Goal: Check status: Check status

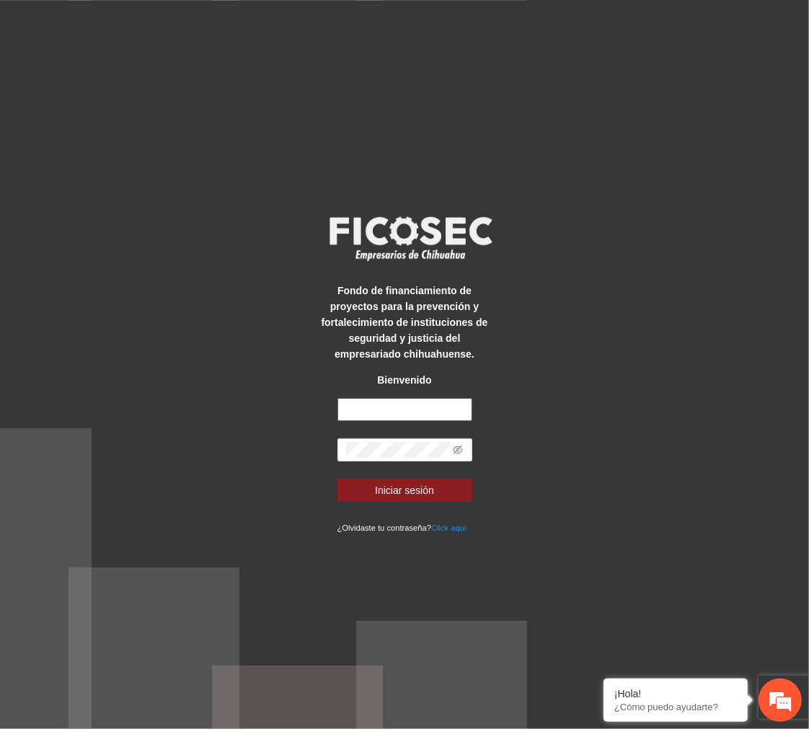
click at [382, 412] on input "text" at bounding box center [404, 409] width 135 height 23
type input "**********"
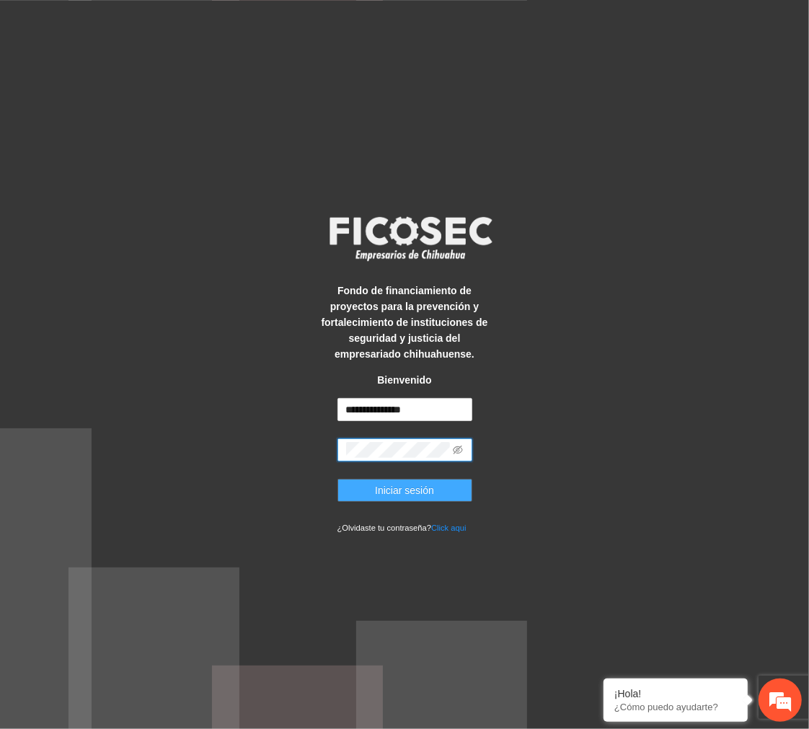
click at [421, 486] on span "Iniciar sesión" at bounding box center [404, 490] width 59 height 16
click at [0, 415] on html "**********" at bounding box center [404, 364] width 809 height 729
click at [459, 448] on icon "eye-invisible" at bounding box center [458, 450] width 10 height 9
drag, startPoint x: 458, startPoint y: 448, endPoint x: 45, endPoint y: 448, distance: 412.4
click at [46, 448] on div "**********" at bounding box center [404, 364] width 809 height 729
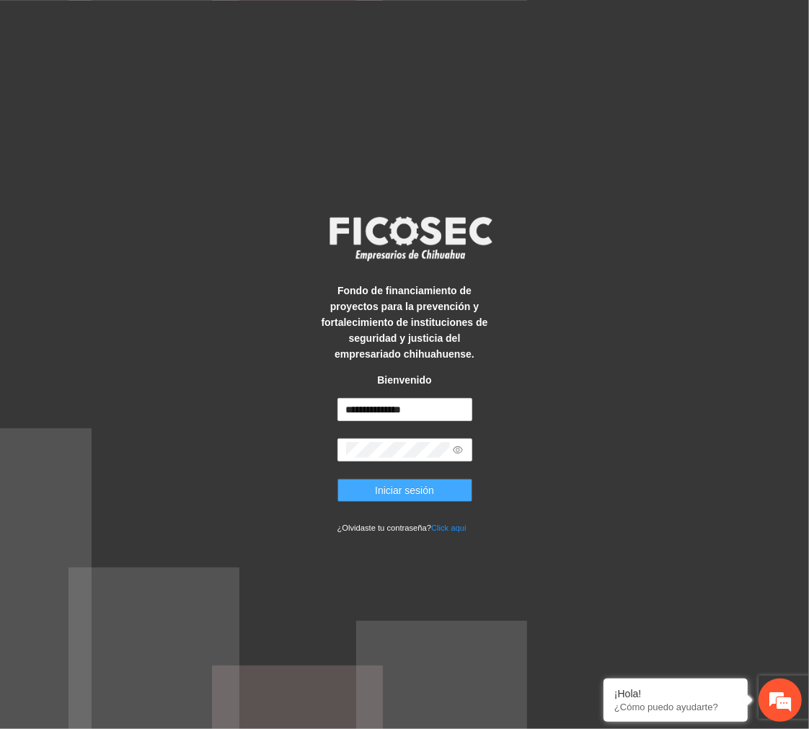
click at [433, 499] on button "Iniciar sesión" at bounding box center [404, 490] width 135 height 23
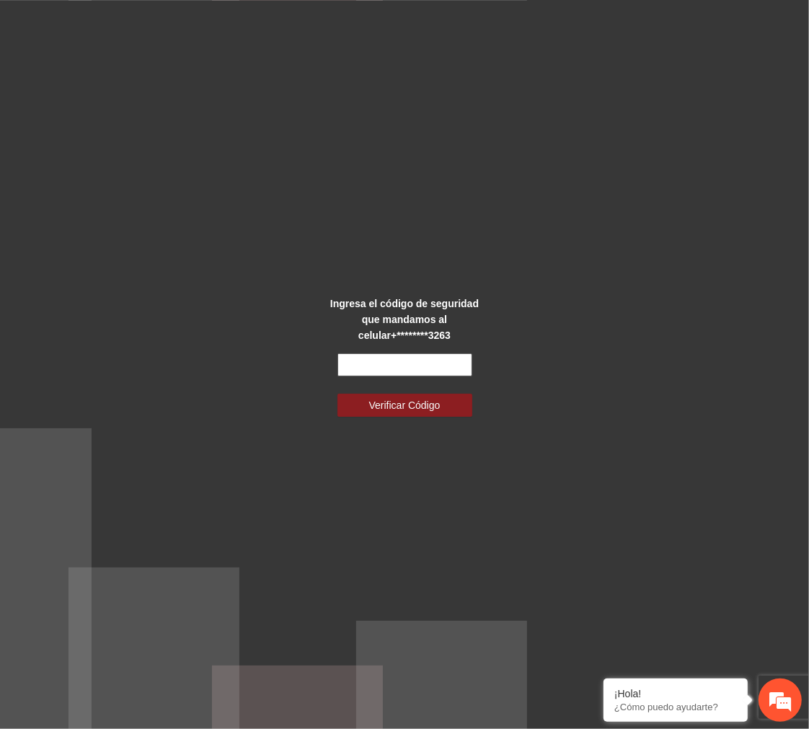
click at [428, 353] on input "text" at bounding box center [404, 364] width 135 height 23
click at [368, 361] on input "*****" at bounding box center [404, 364] width 135 height 23
type input "******"
click at [424, 397] on span "Verificar Código" at bounding box center [404, 405] width 71 height 16
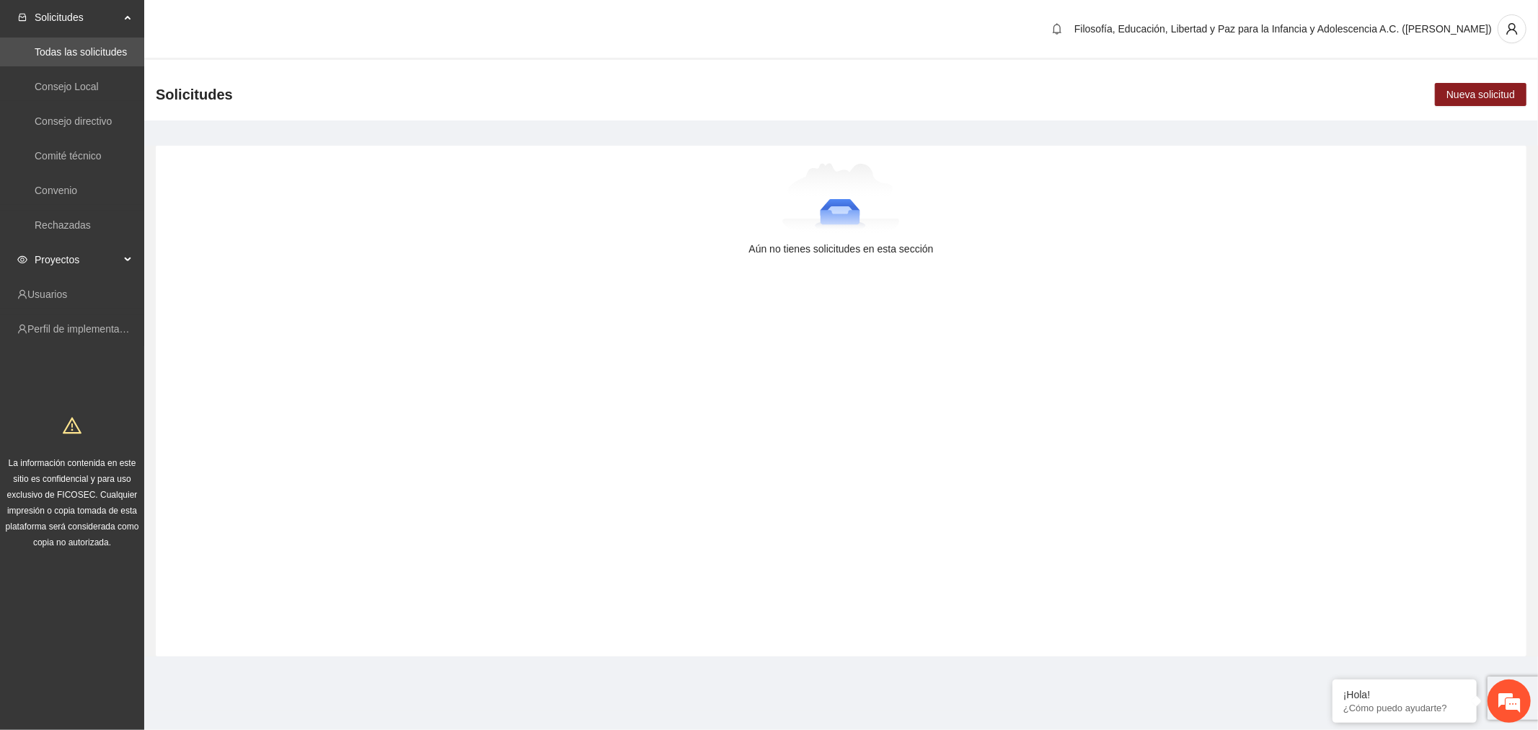
click at [77, 264] on span "Proyectos" at bounding box center [77, 259] width 85 height 29
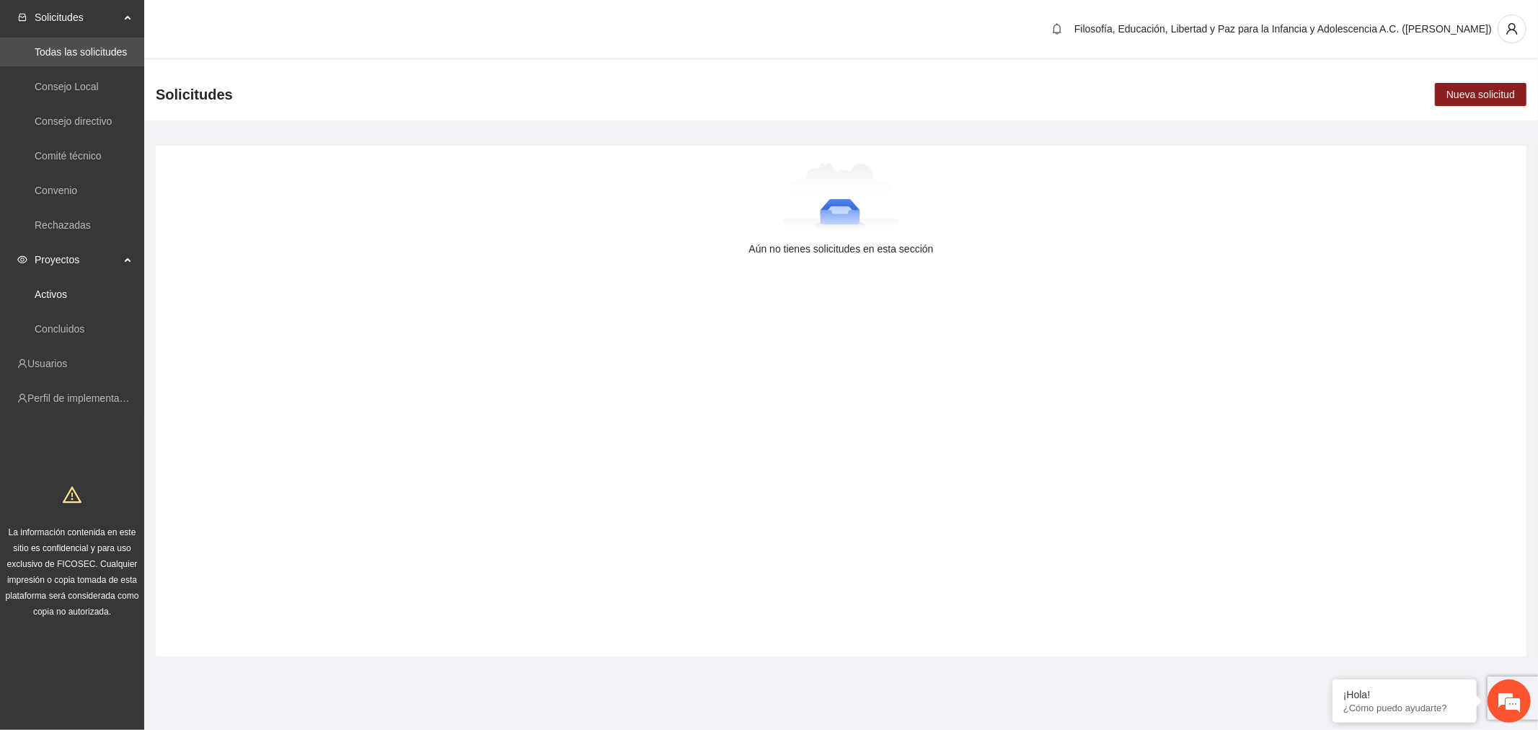
click at [67, 299] on link "Activos" at bounding box center [51, 294] width 32 height 12
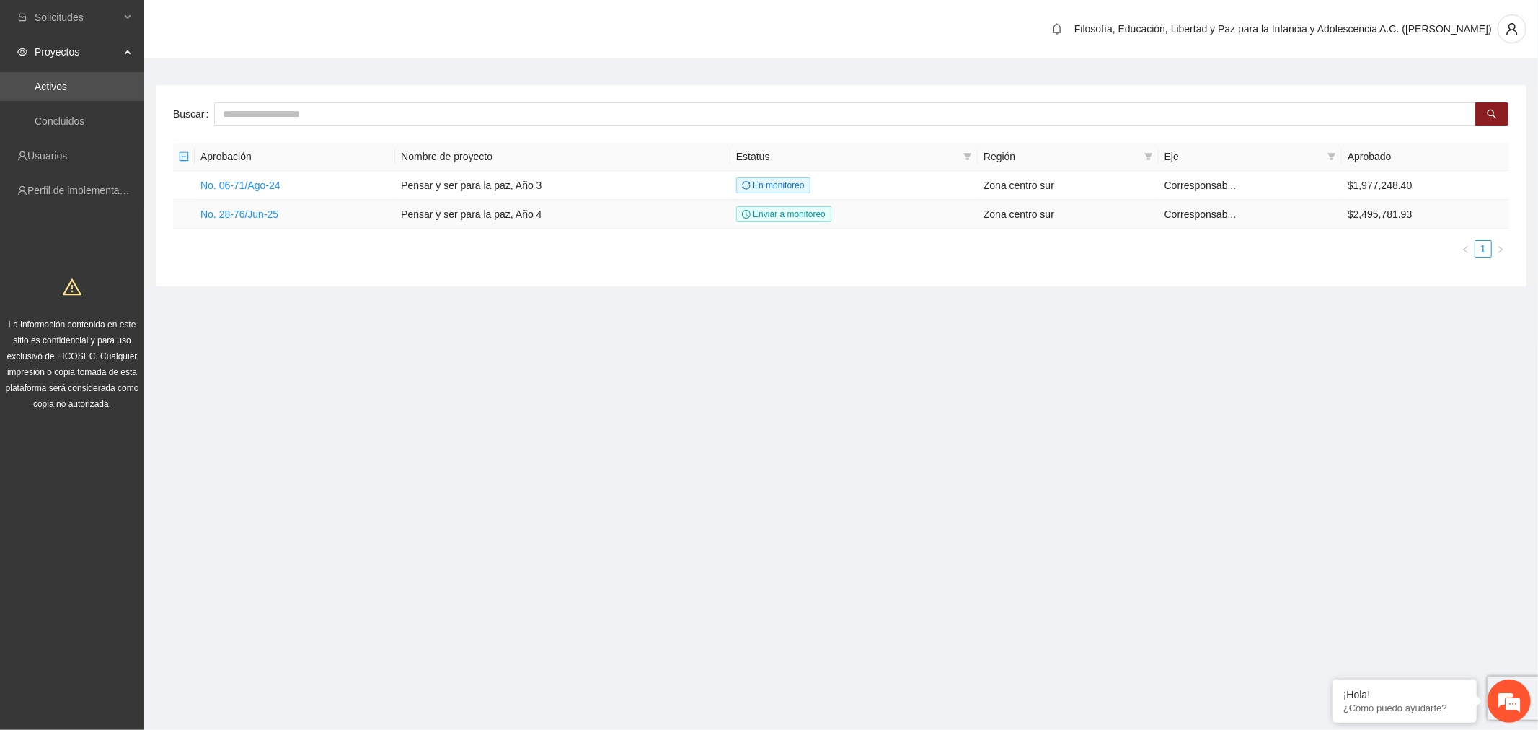
click at [258, 214] on link "No. 28-76/Jun-25" at bounding box center [239, 214] width 78 height 12
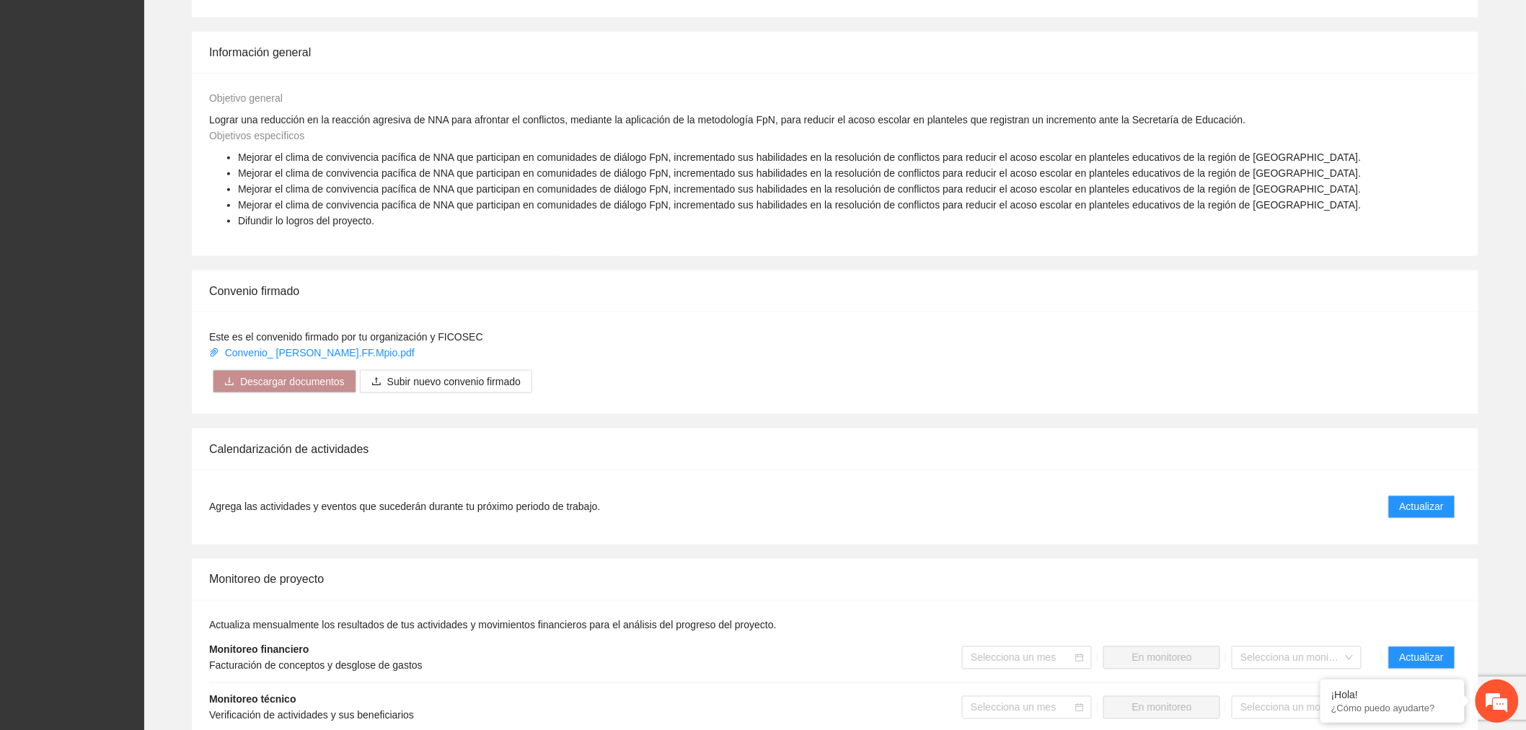
scroll to position [881, 0]
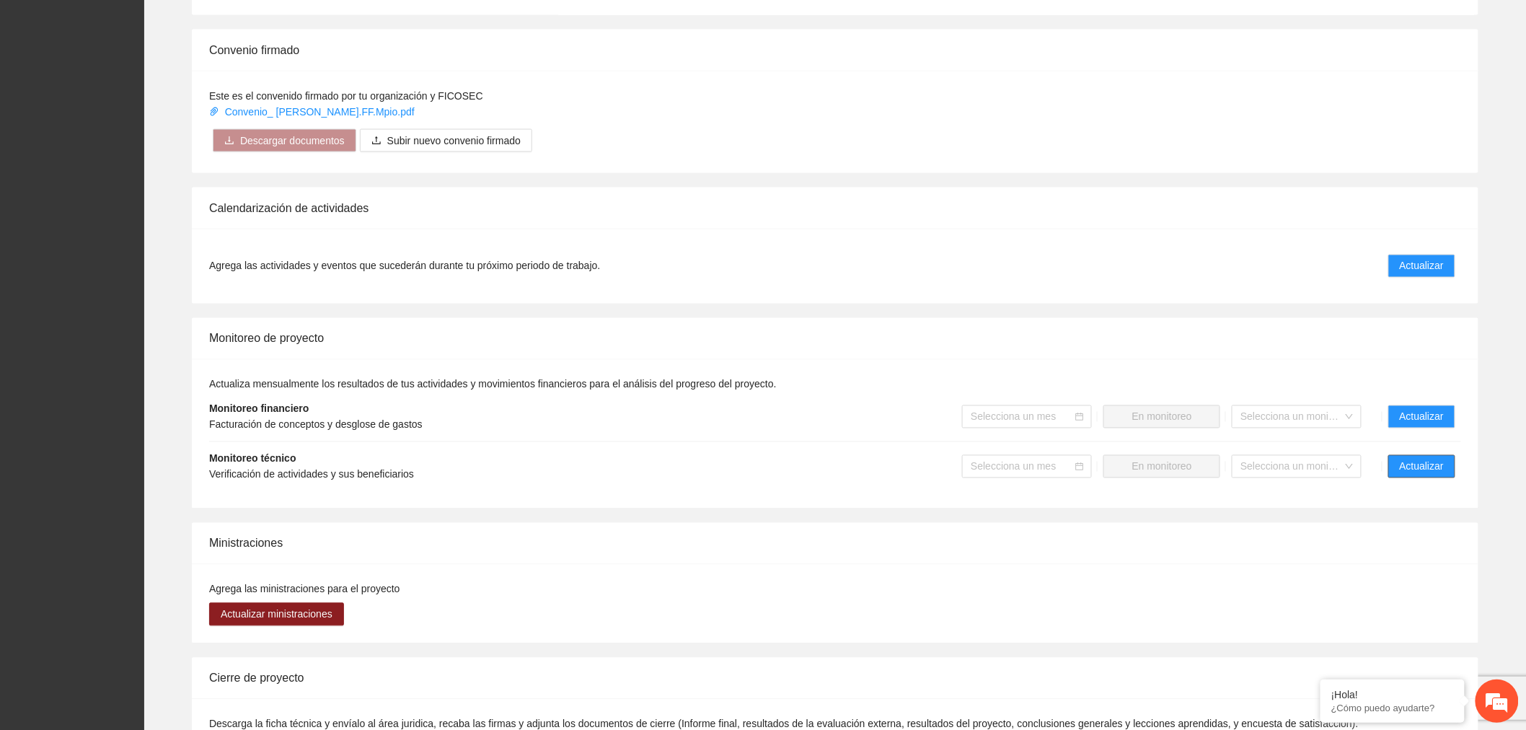
click at [808, 474] on button "Actualizar" at bounding box center [1421, 466] width 67 height 23
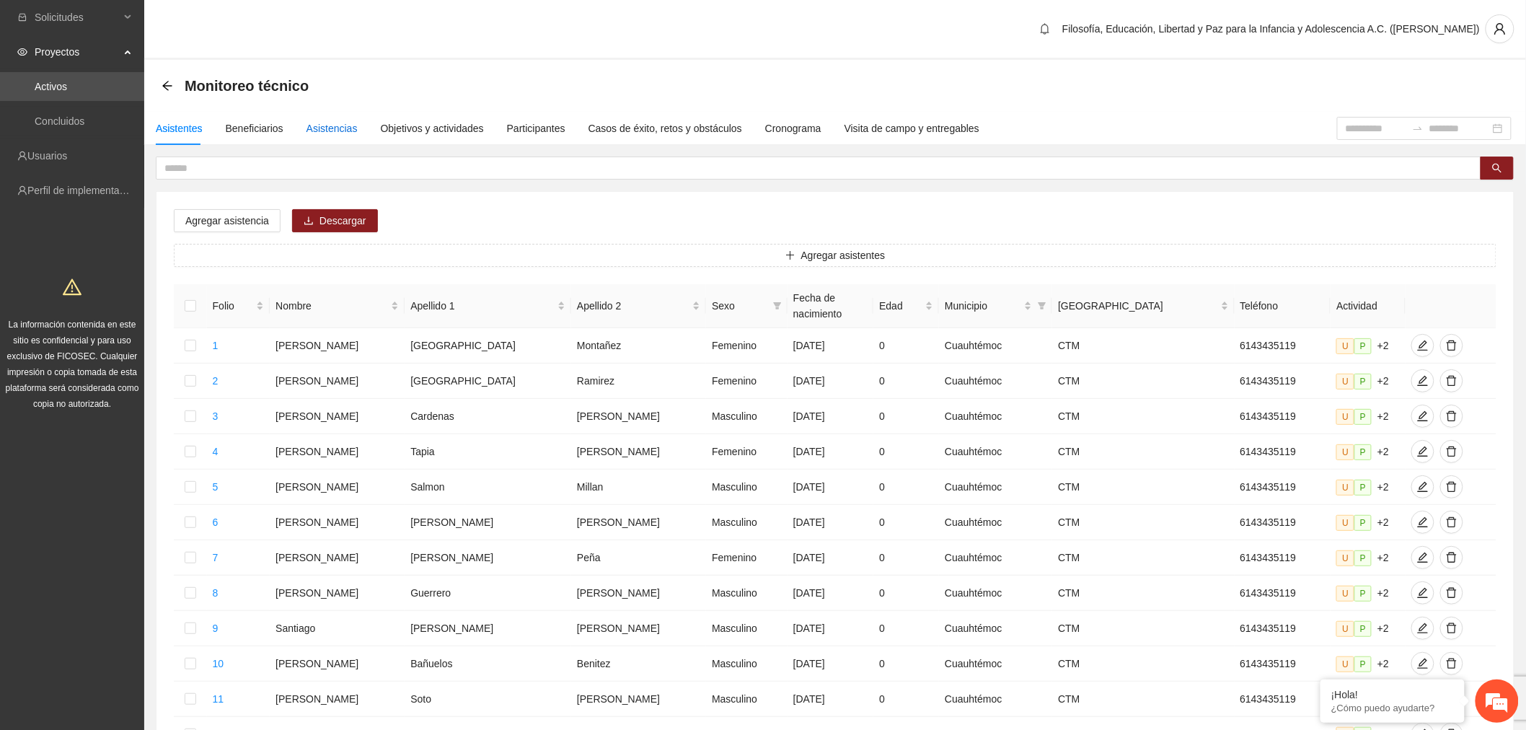
click at [323, 128] on div "Asistencias" at bounding box center [331, 128] width 51 height 16
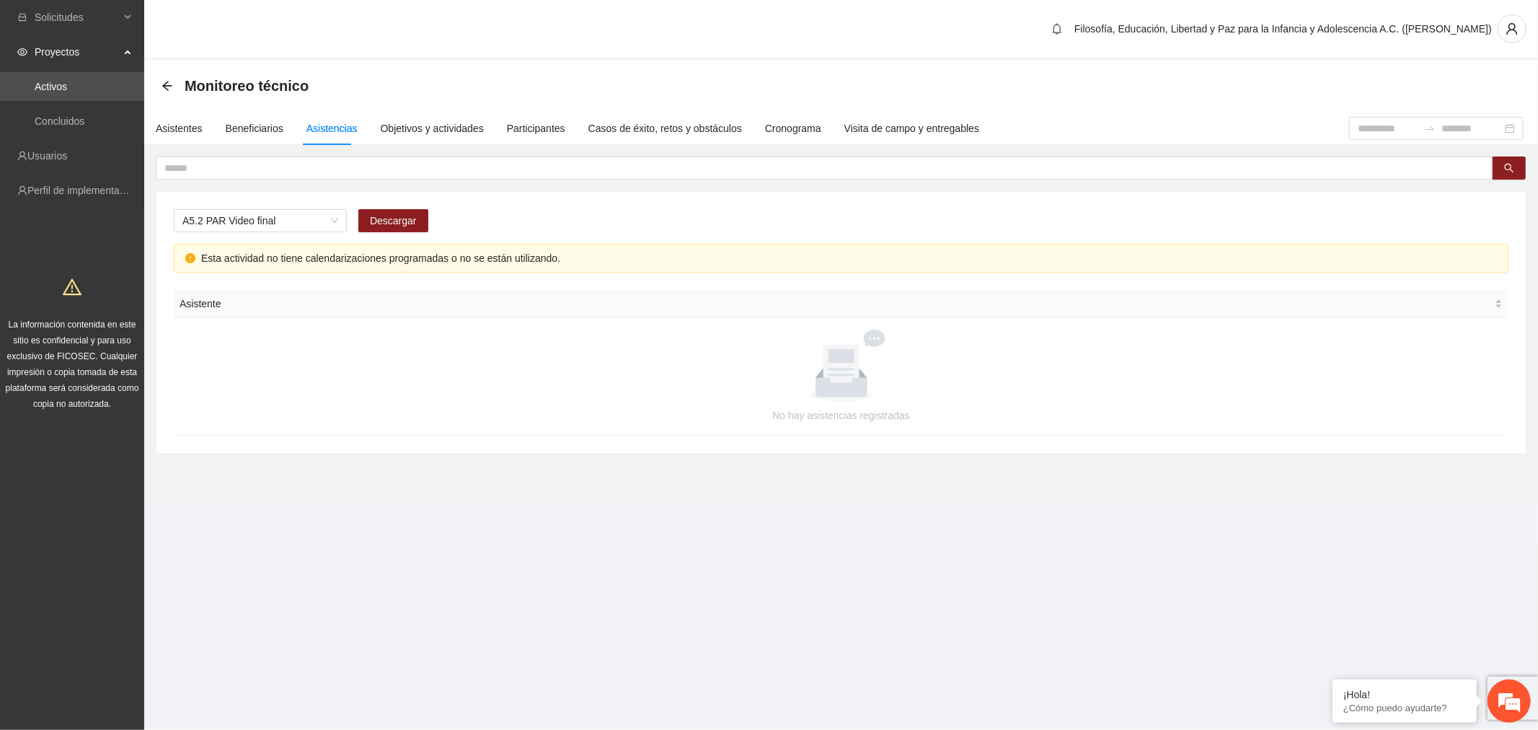
click at [298, 227] on span "A5.2 PAR Video final" at bounding box center [260, 221] width 156 height 22
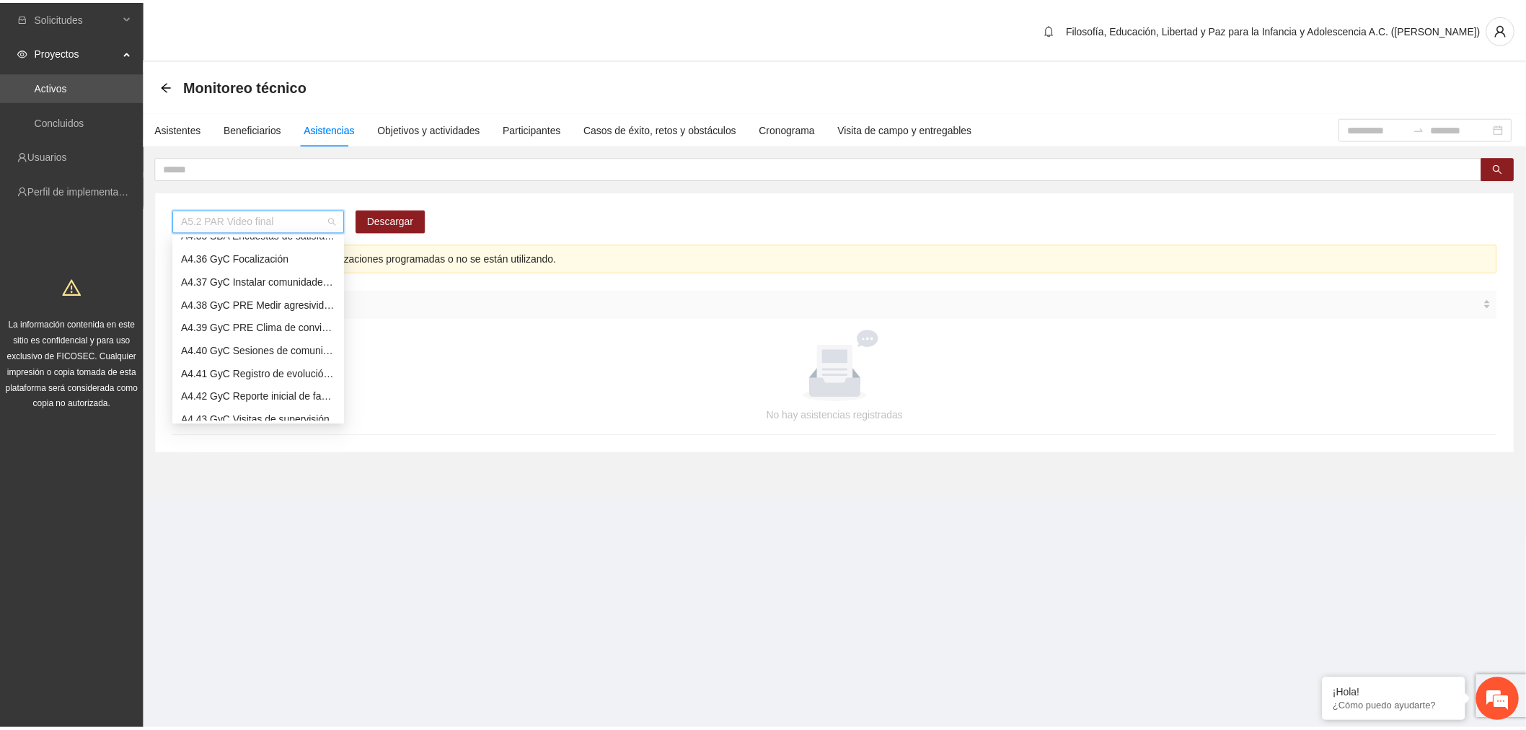
scroll to position [3033, 0]
click at [281, 350] on div "A4.54 GCH Focalización" at bounding box center [260, 353] width 156 height 16
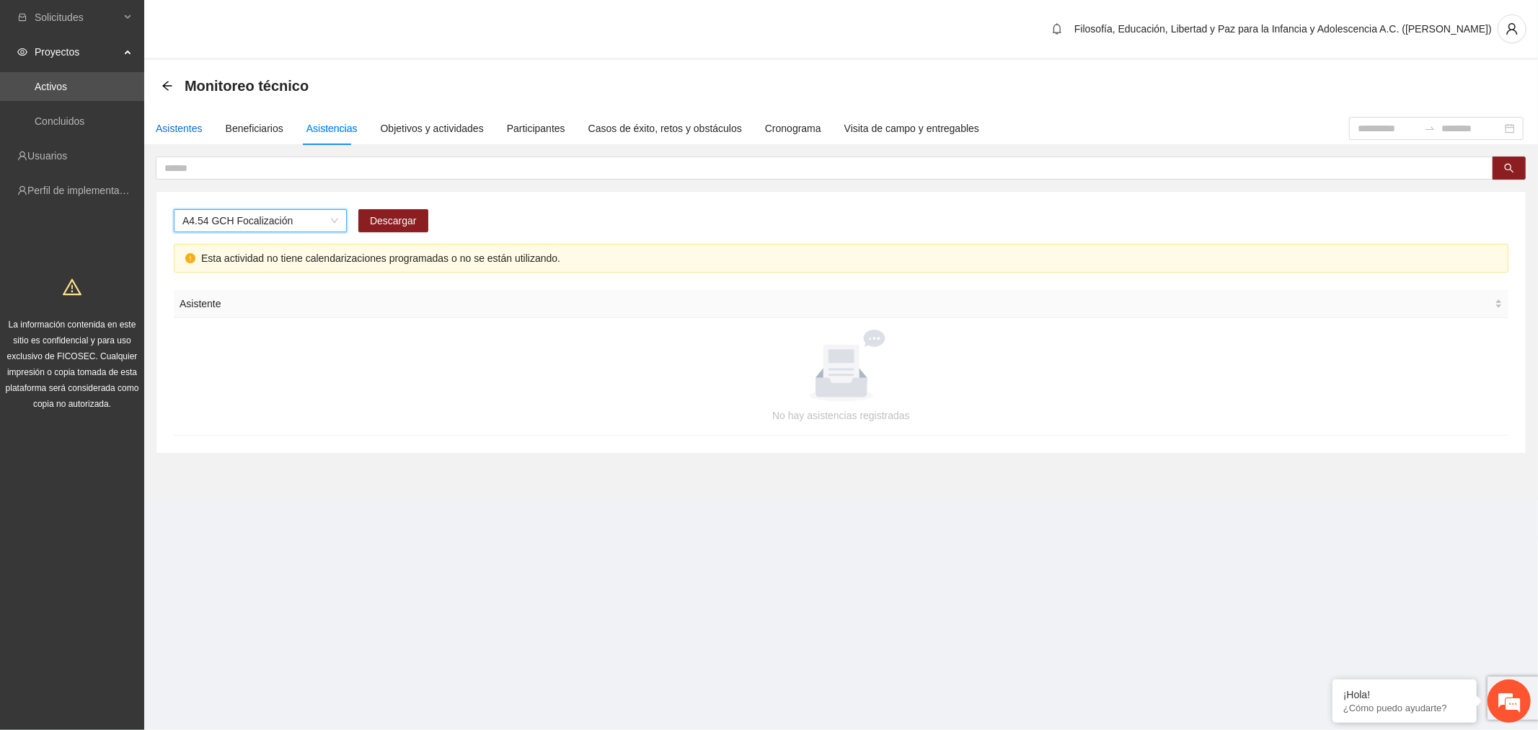
click at [174, 133] on div "Asistentes" at bounding box center [179, 128] width 47 height 16
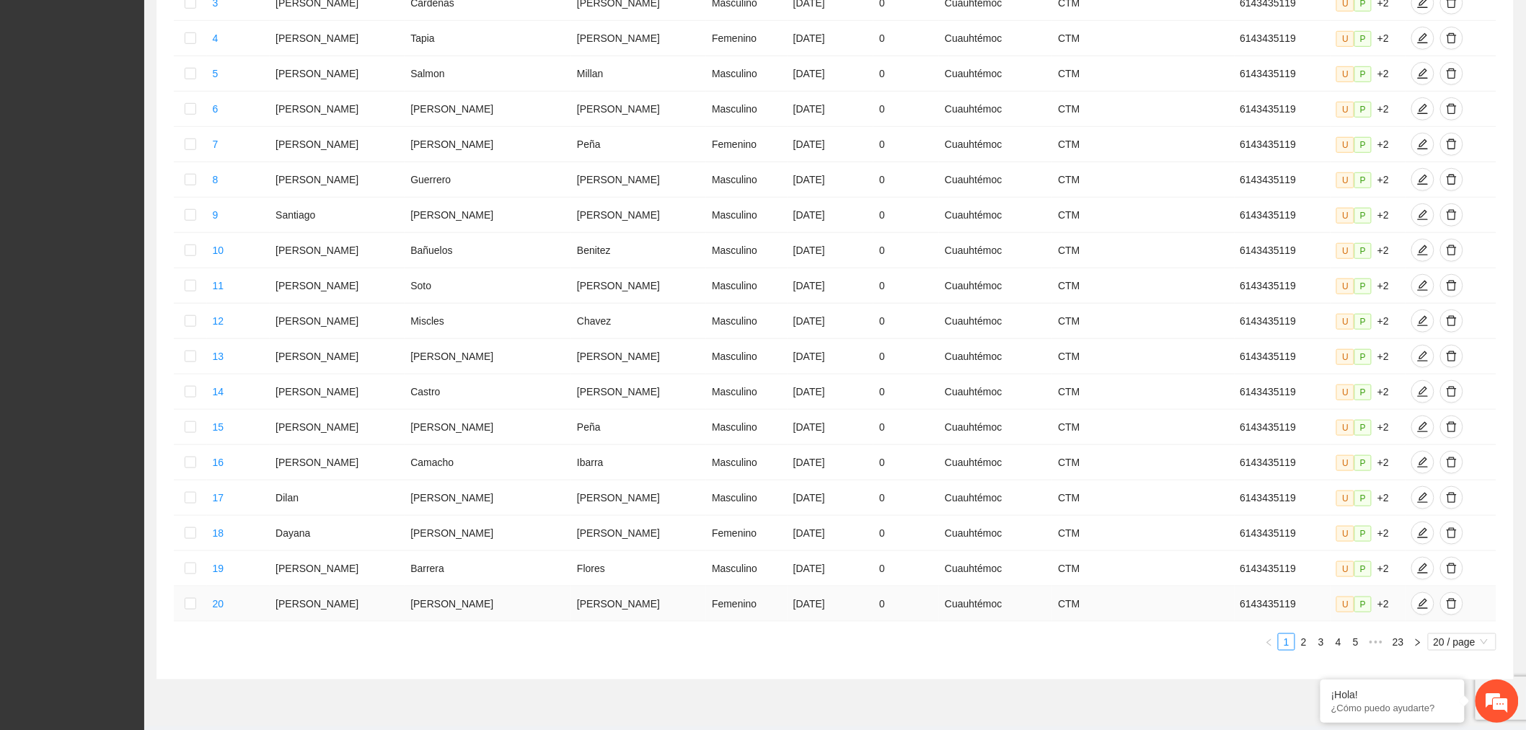
scroll to position [435, 0]
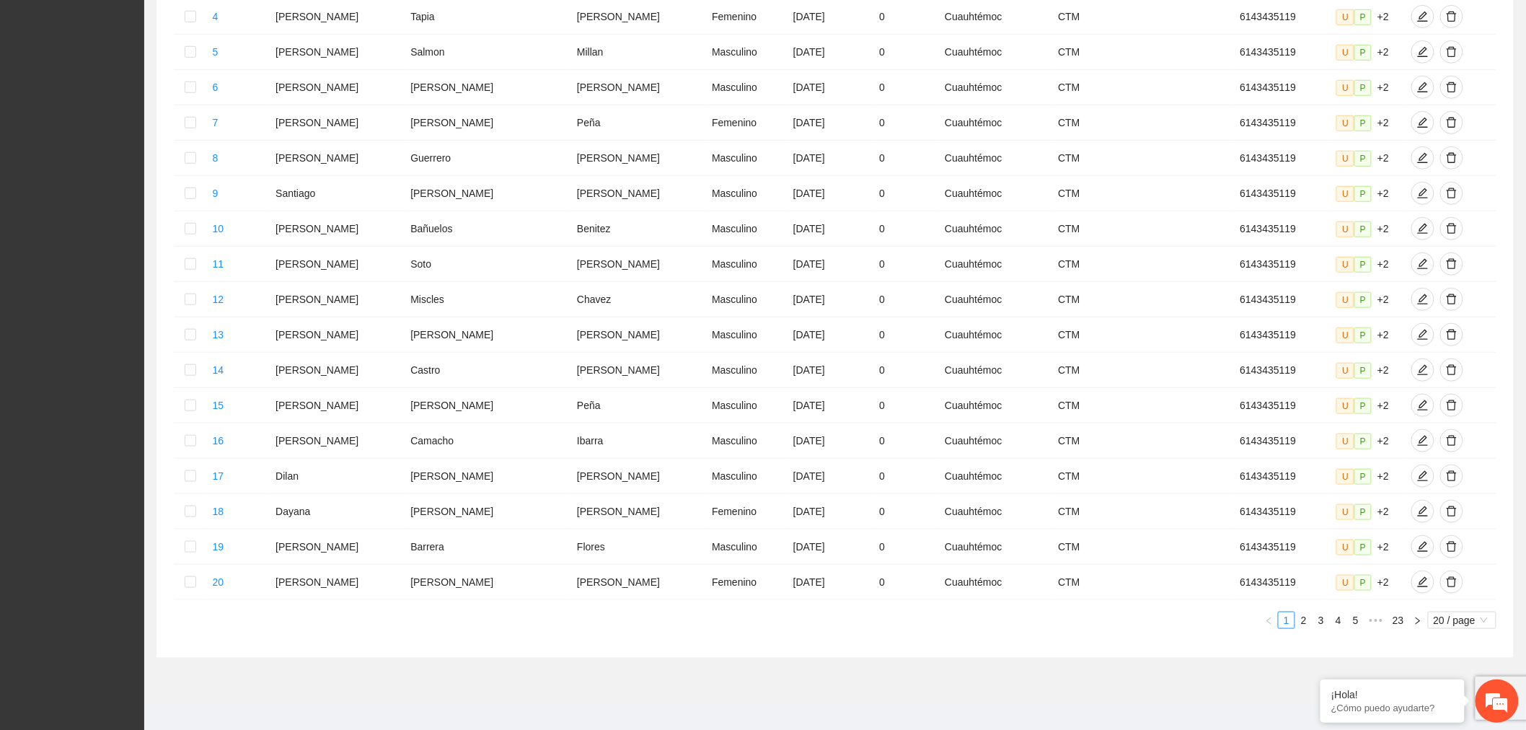
click at [808, 612] on span "20 / page" at bounding box center [1461, 620] width 57 height 16
click at [808, 707] on div "100 / page" at bounding box center [1462, 715] width 52 height 16
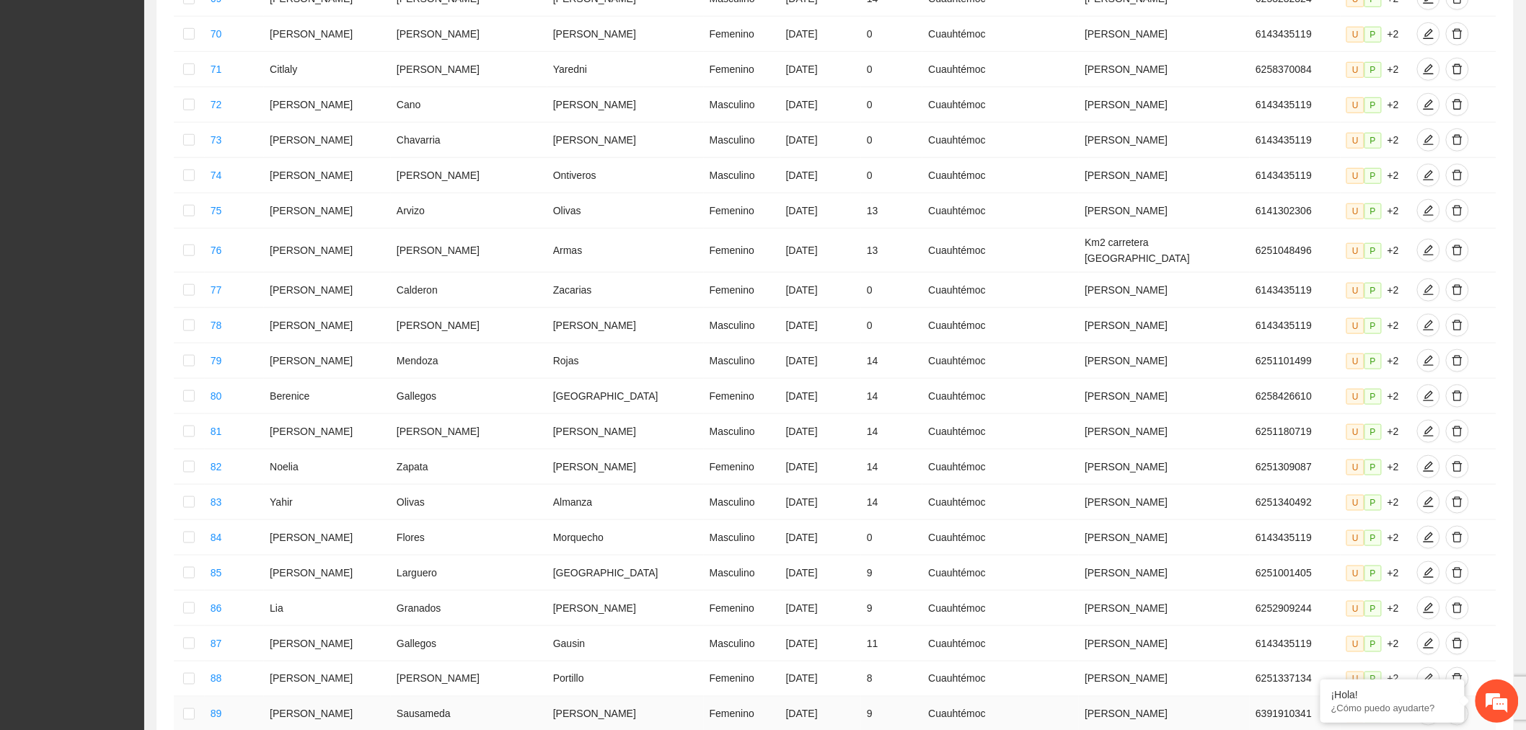
scroll to position [3274, 0]
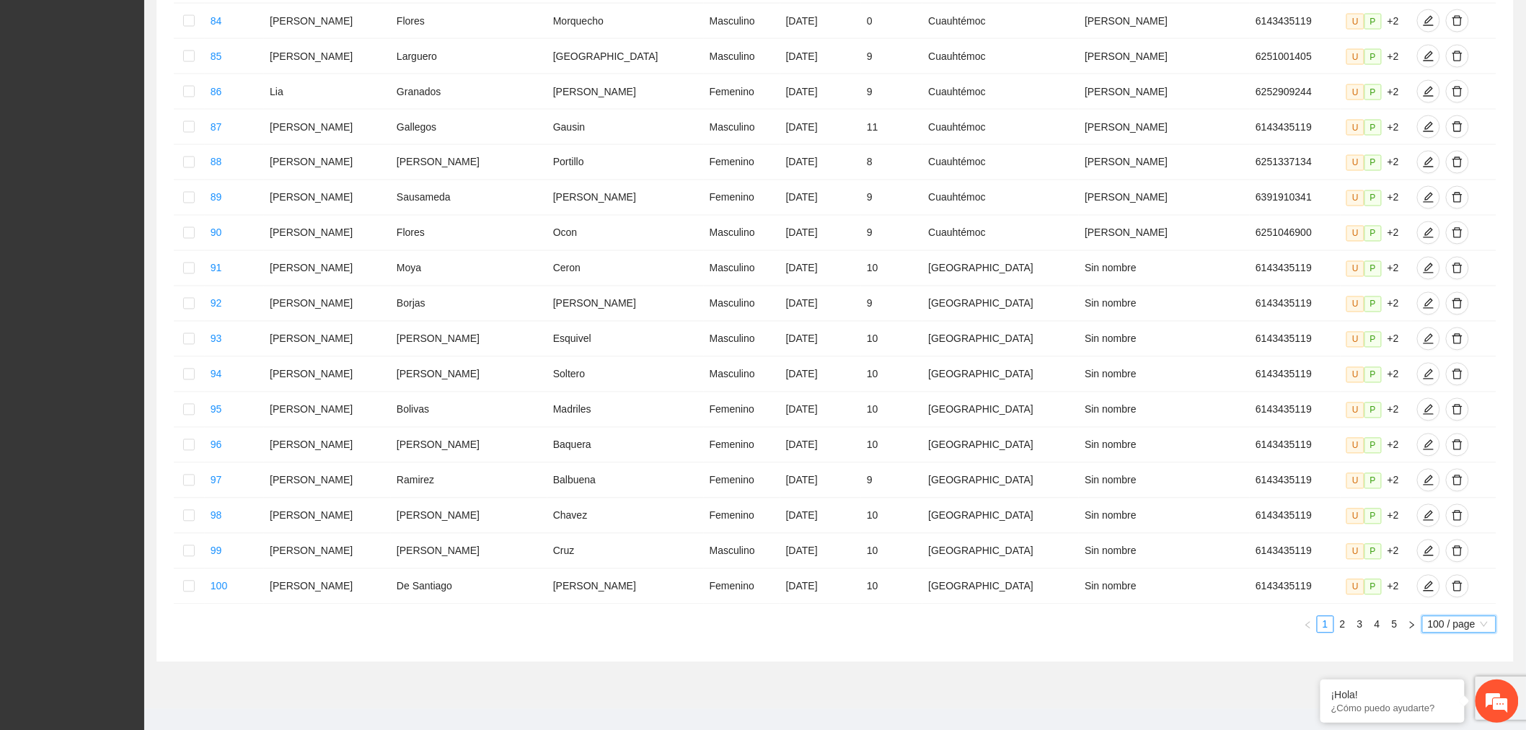
click at [808, 616] on link "2" at bounding box center [1343, 624] width 16 height 16
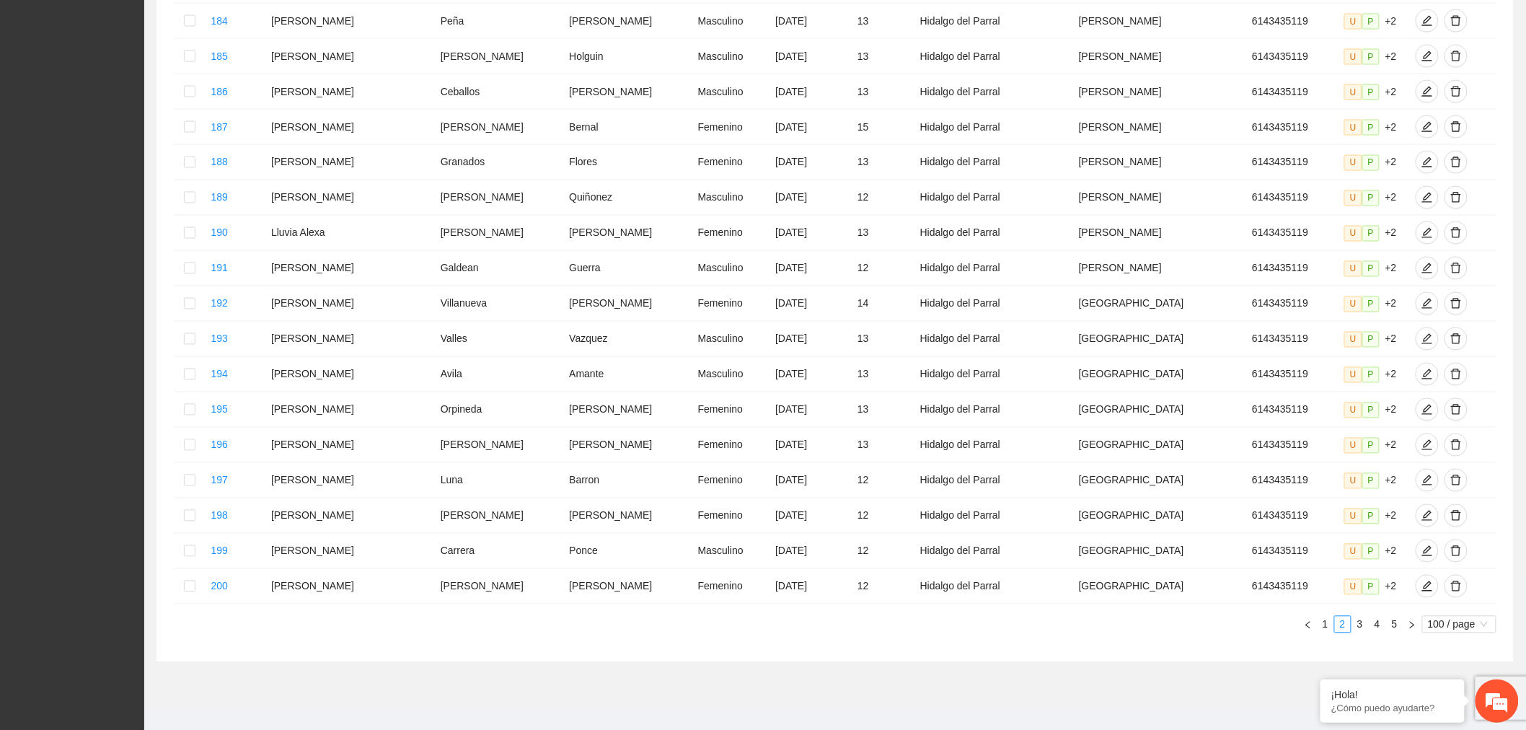
scroll to position [3265, 0]
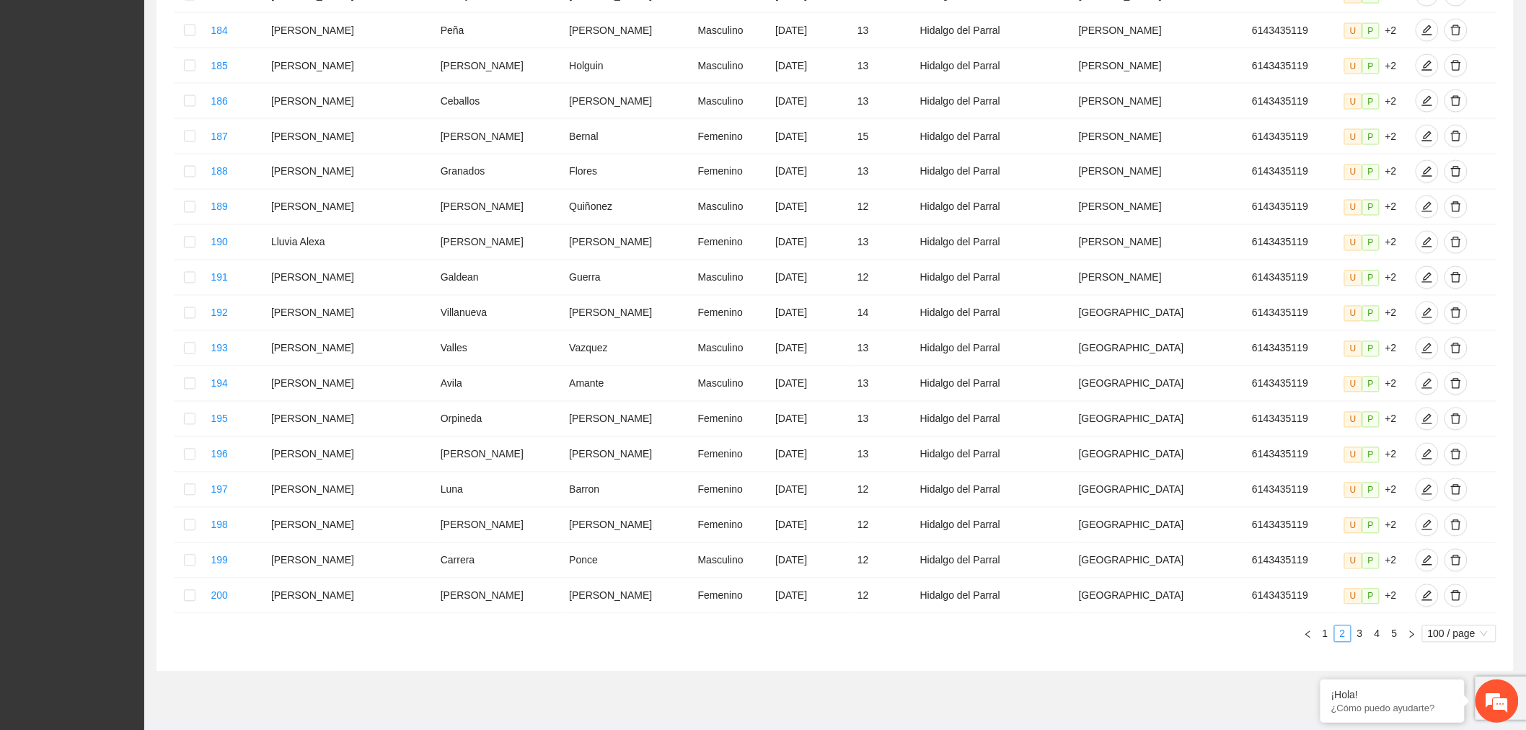
click at [808, 626] on link "3" at bounding box center [1360, 634] width 16 height 16
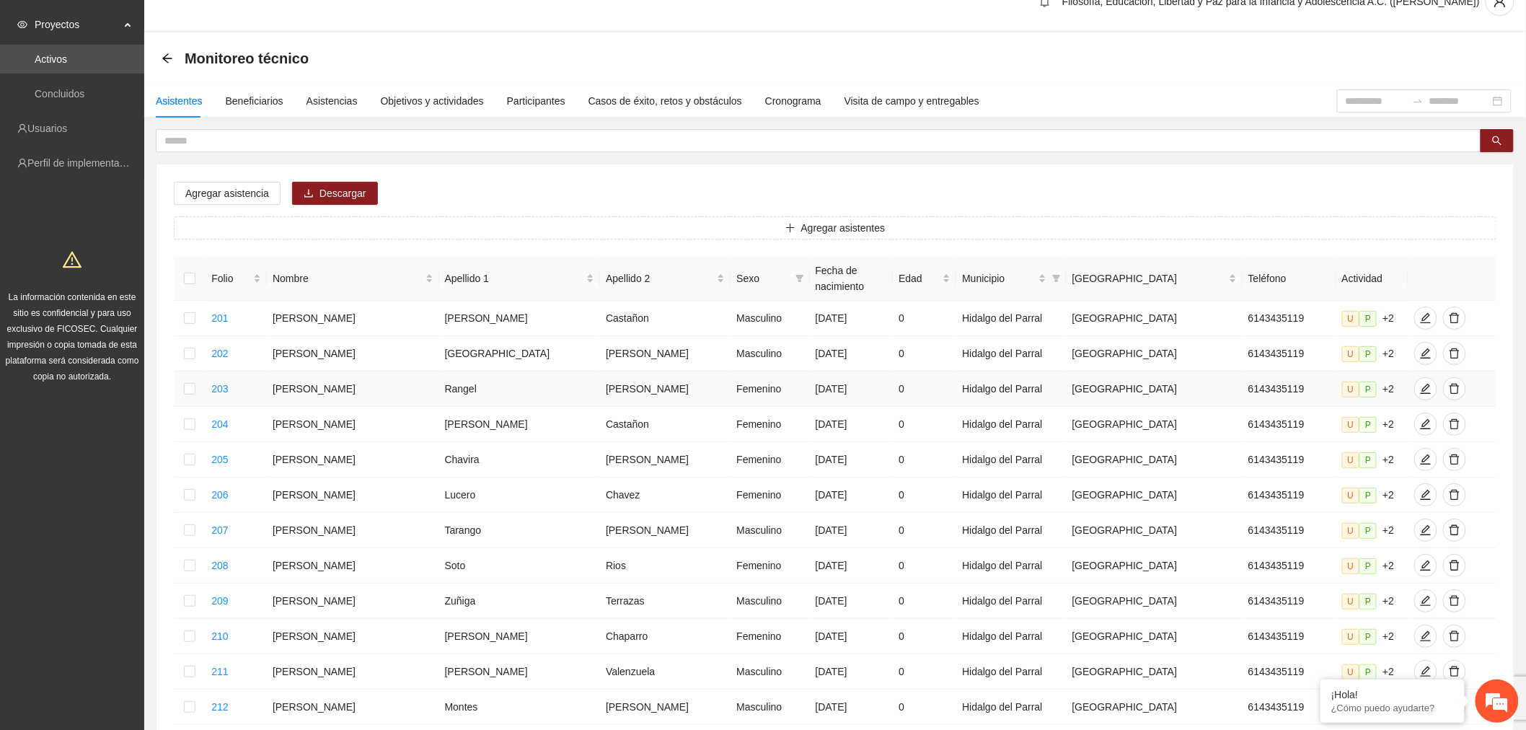
scroll to position [0, 0]
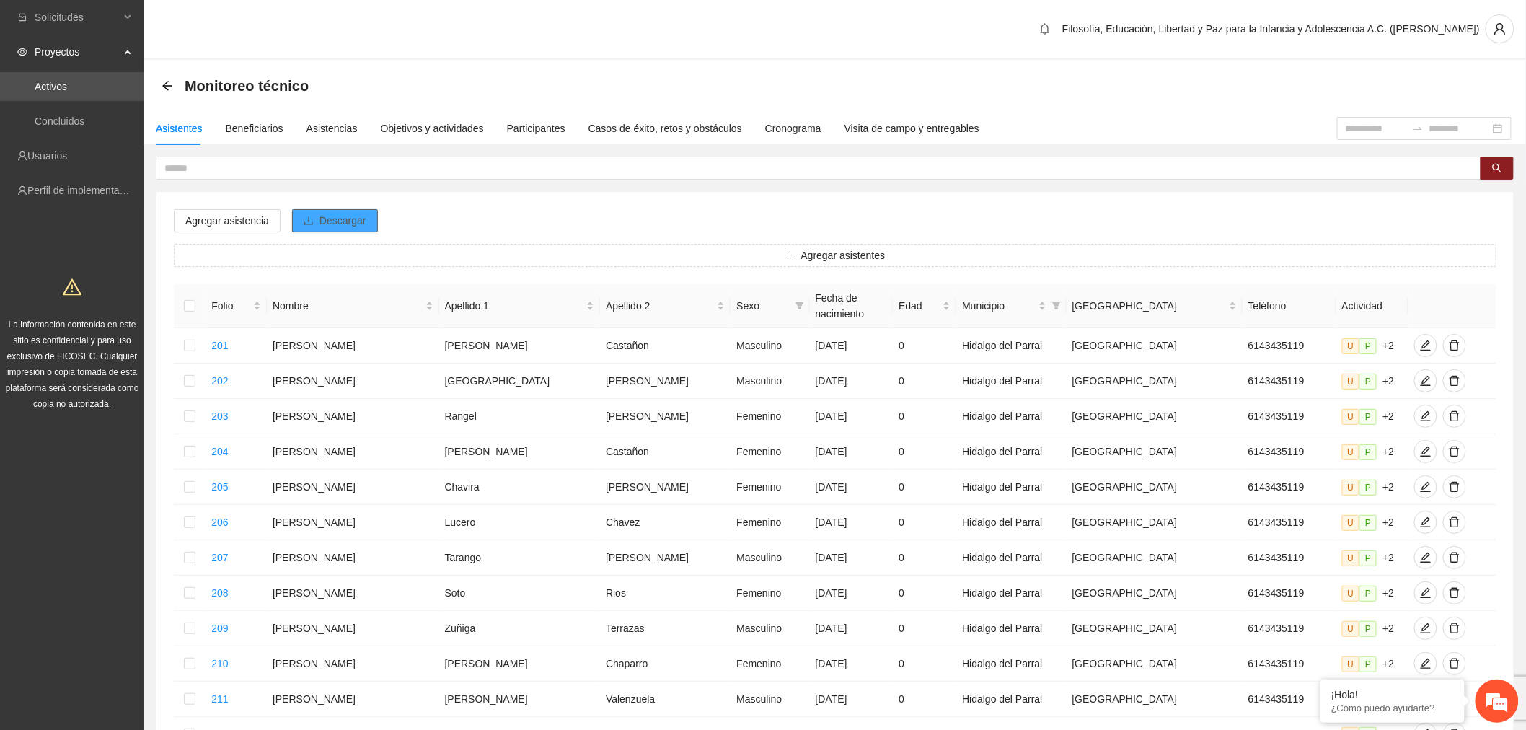
click at [327, 224] on span "Descargar" at bounding box center [342, 221] width 47 height 16
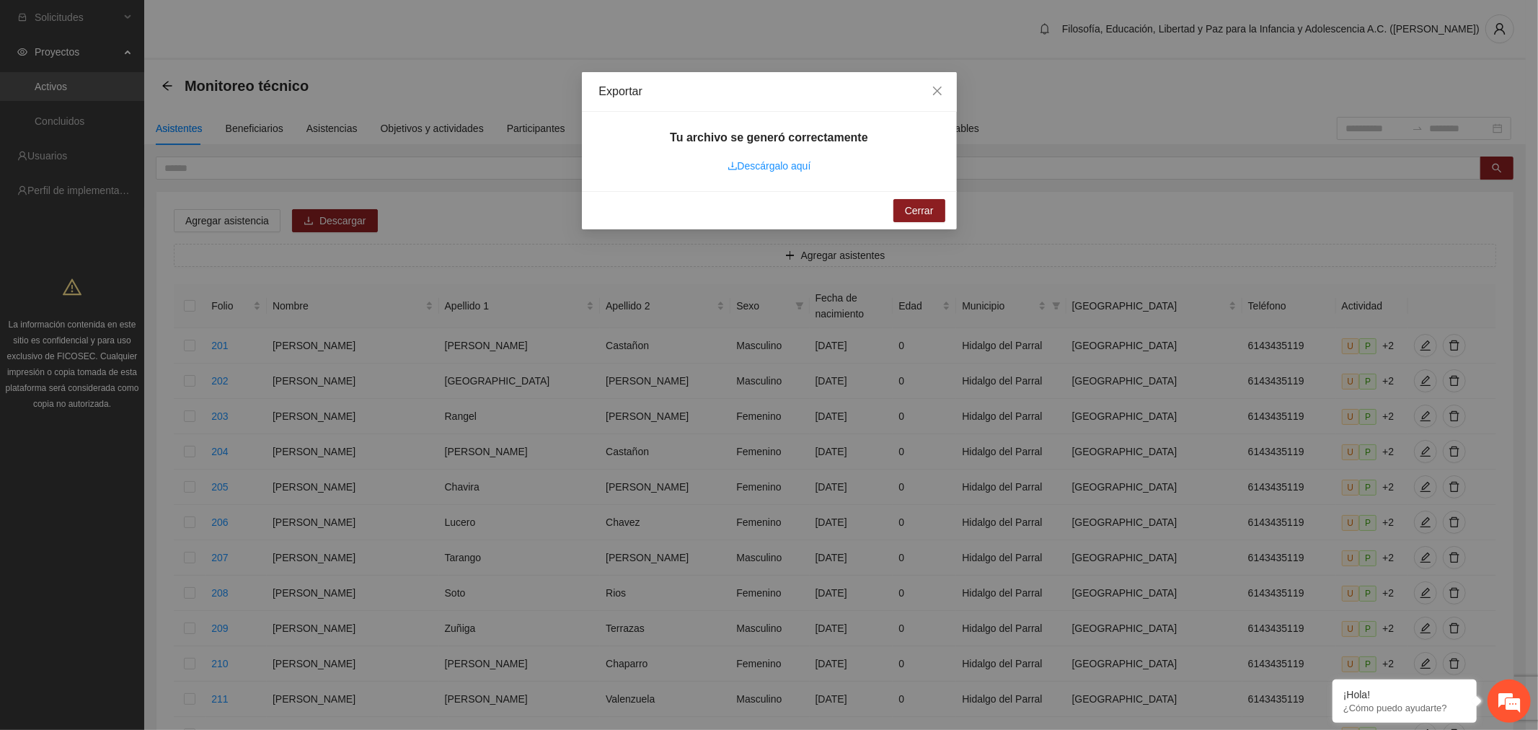
click at [789, 169] on link "Descárgalo aquí" at bounding box center [770, 166] width 84 height 12
click at [808, 97] on span "Close" at bounding box center [937, 91] width 39 height 39
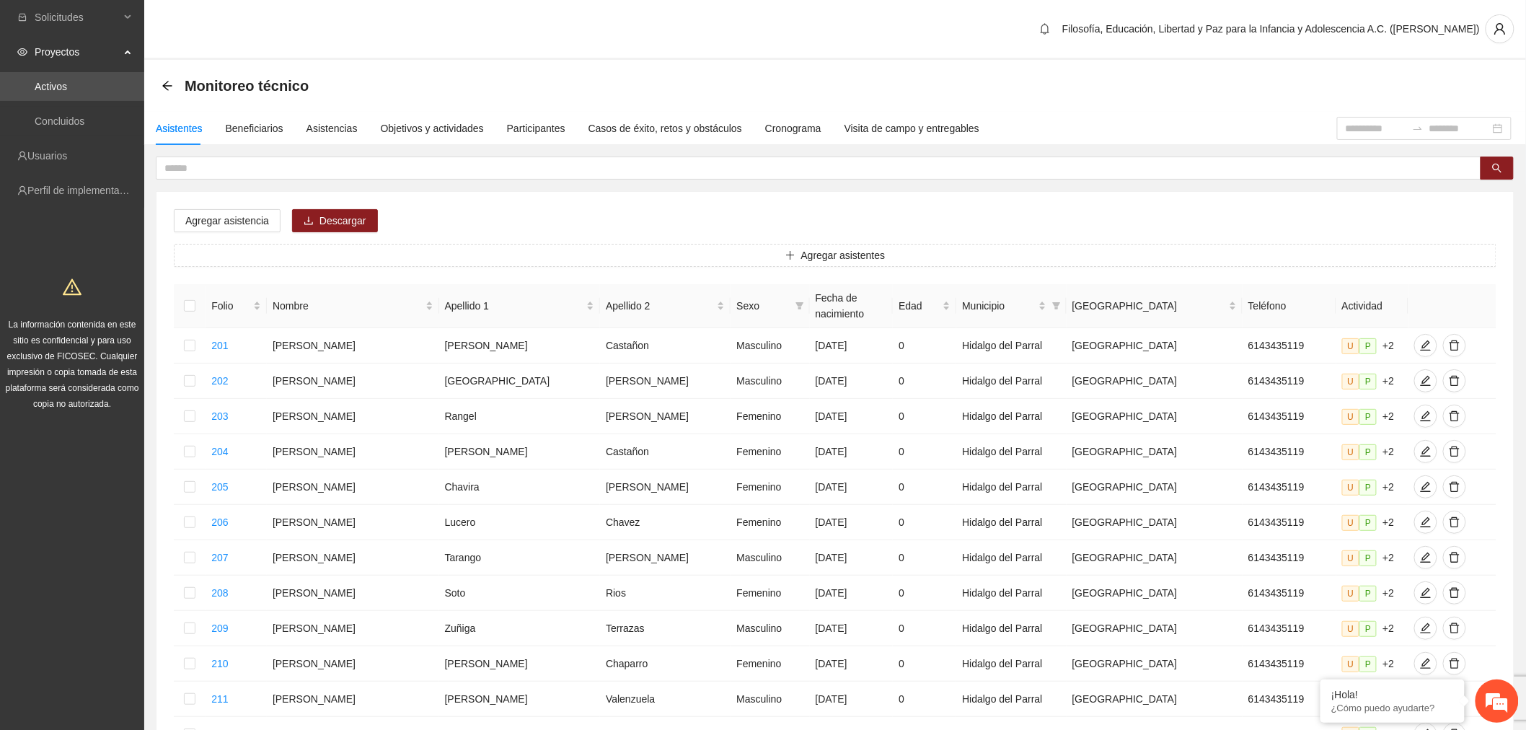
click at [169, 85] on icon "arrow-left" at bounding box center [166, 85] width 9 height 9
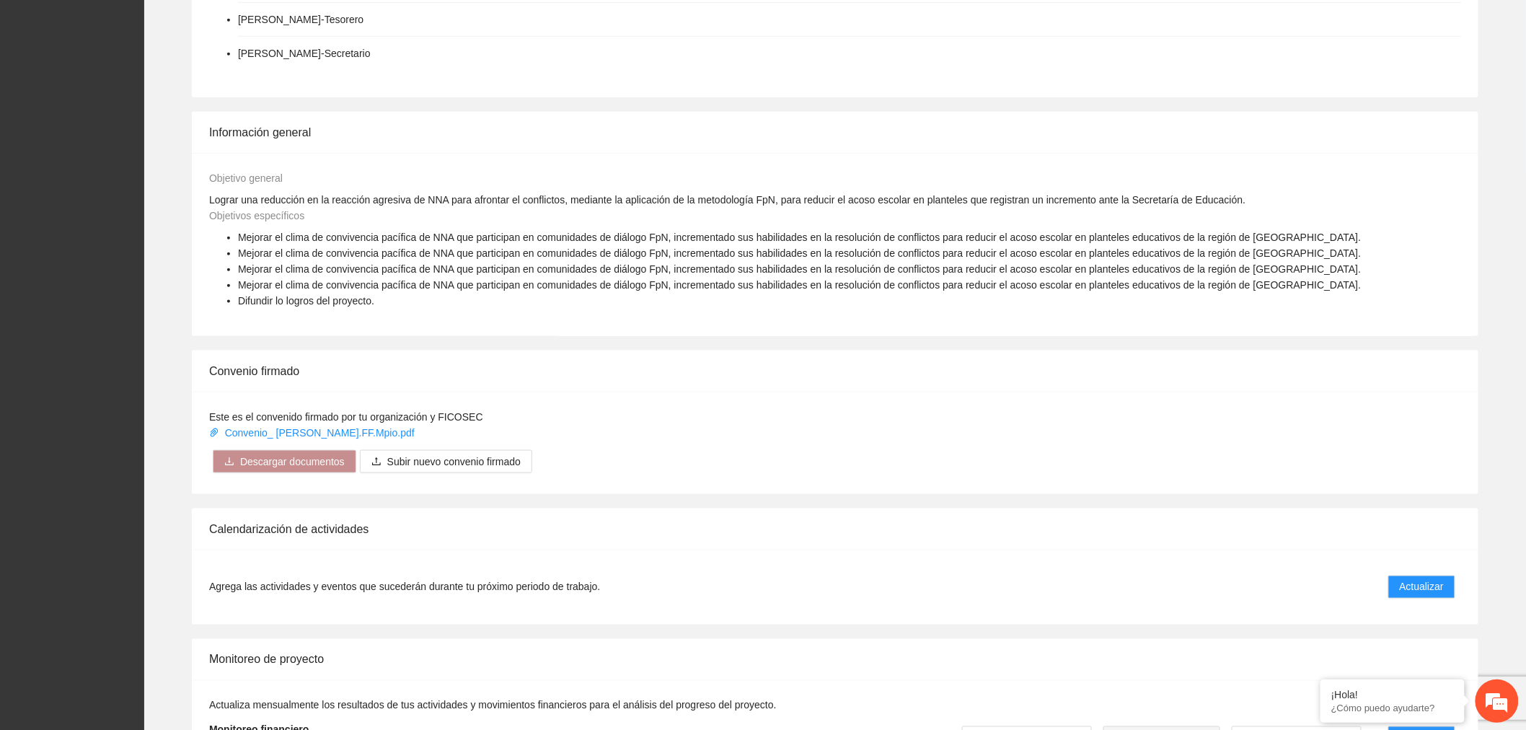
scroll to position [881, 0]
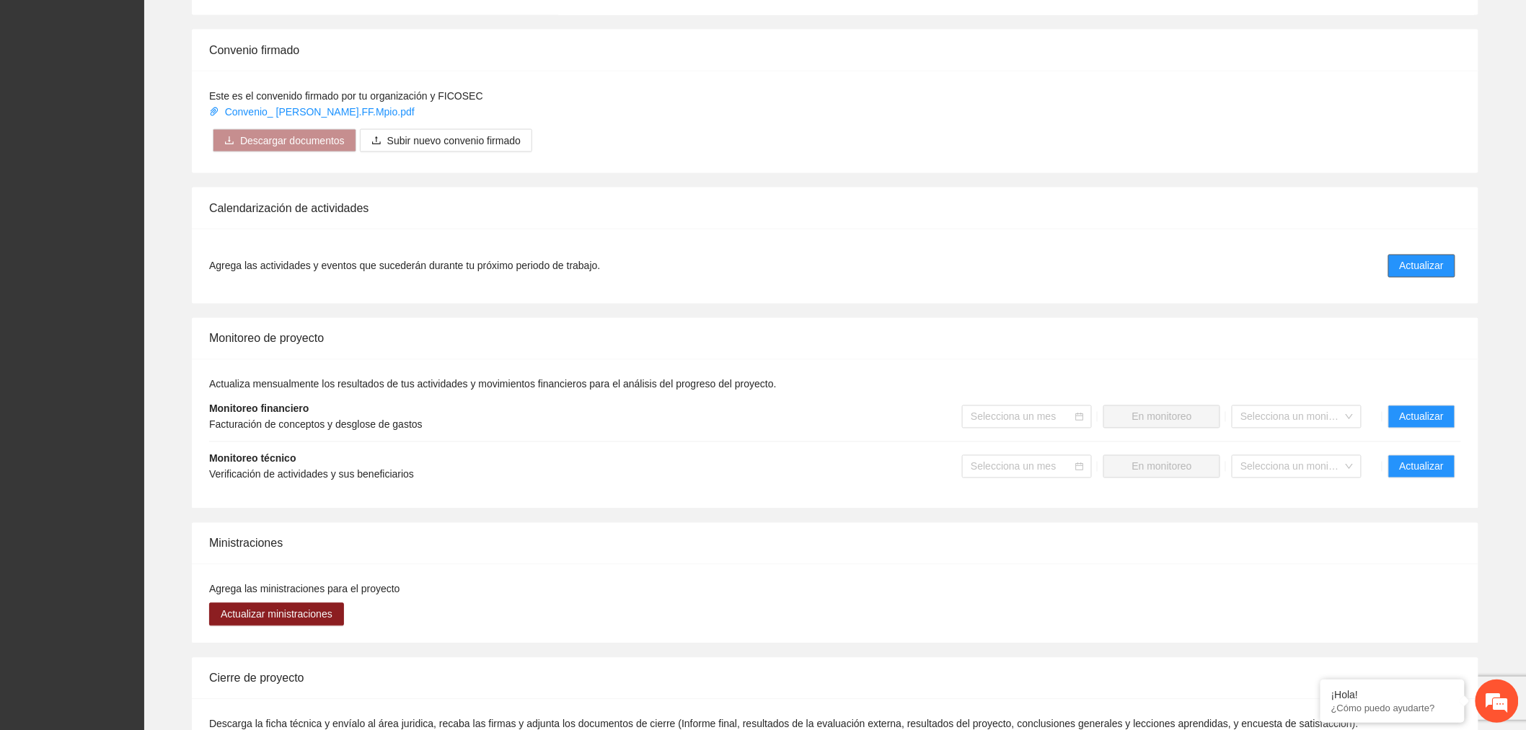
click at [808, 270] on span "Actualizar" at bounding box center [1422, 266] width 44 height 16
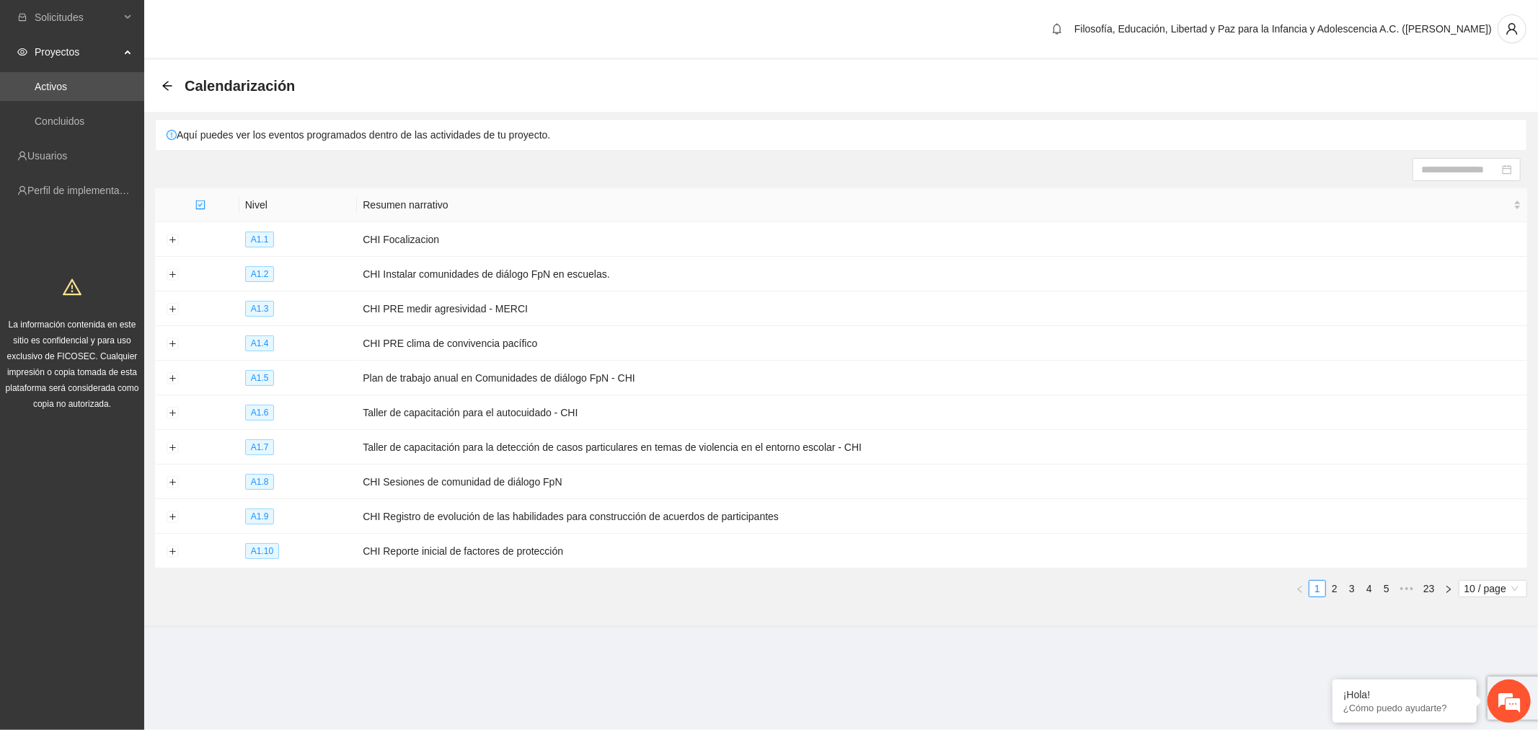
click at [808, 588] on span "10 / page" at bounding box center [1492, 588] width 57 height 16
click at [808, 689] on div "¡Hola! ¿Cómo puedo ayudarte?" at bounding box center [1508, 700] width 43 height 43
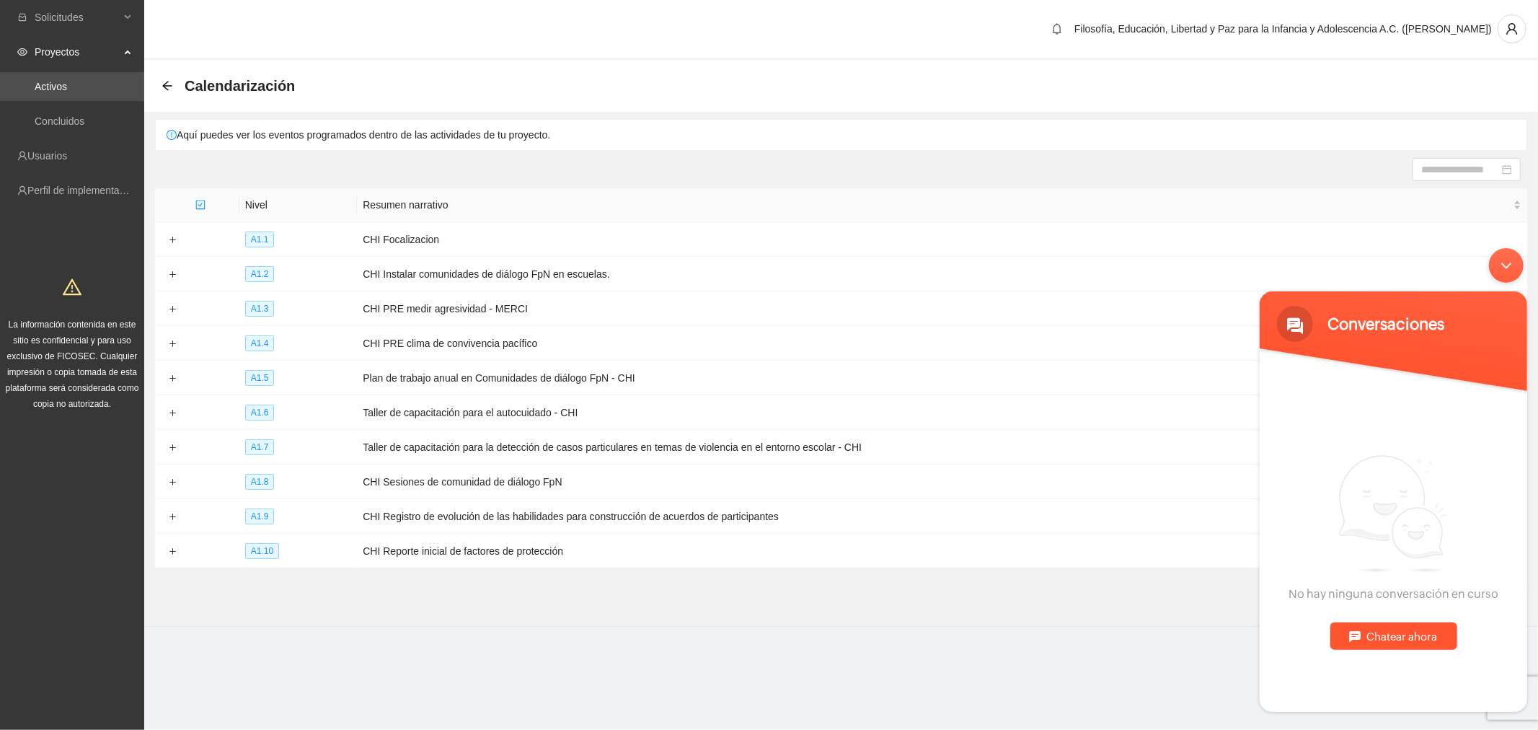
click at [808, 282] on div "Minimizar ventana de chat en vivo" at bounding box center [1505, 264] width 35 height 35
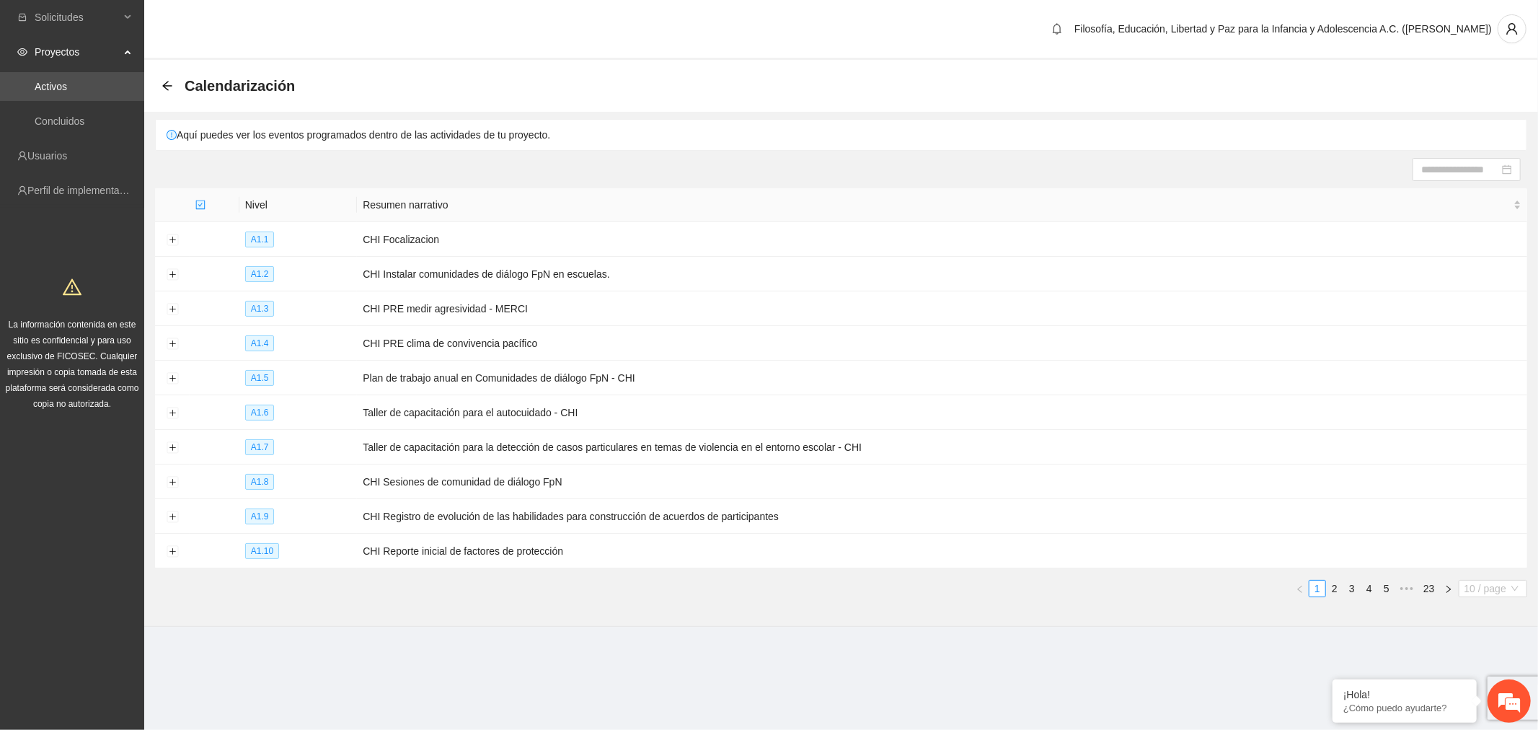
click at [808, 594] on span "10 / page" at bounding box center [1492, 588] width 57 height 16
click at [808, 680] on div "100 / page" at bounding box center [1493, 683] width 52 height 16
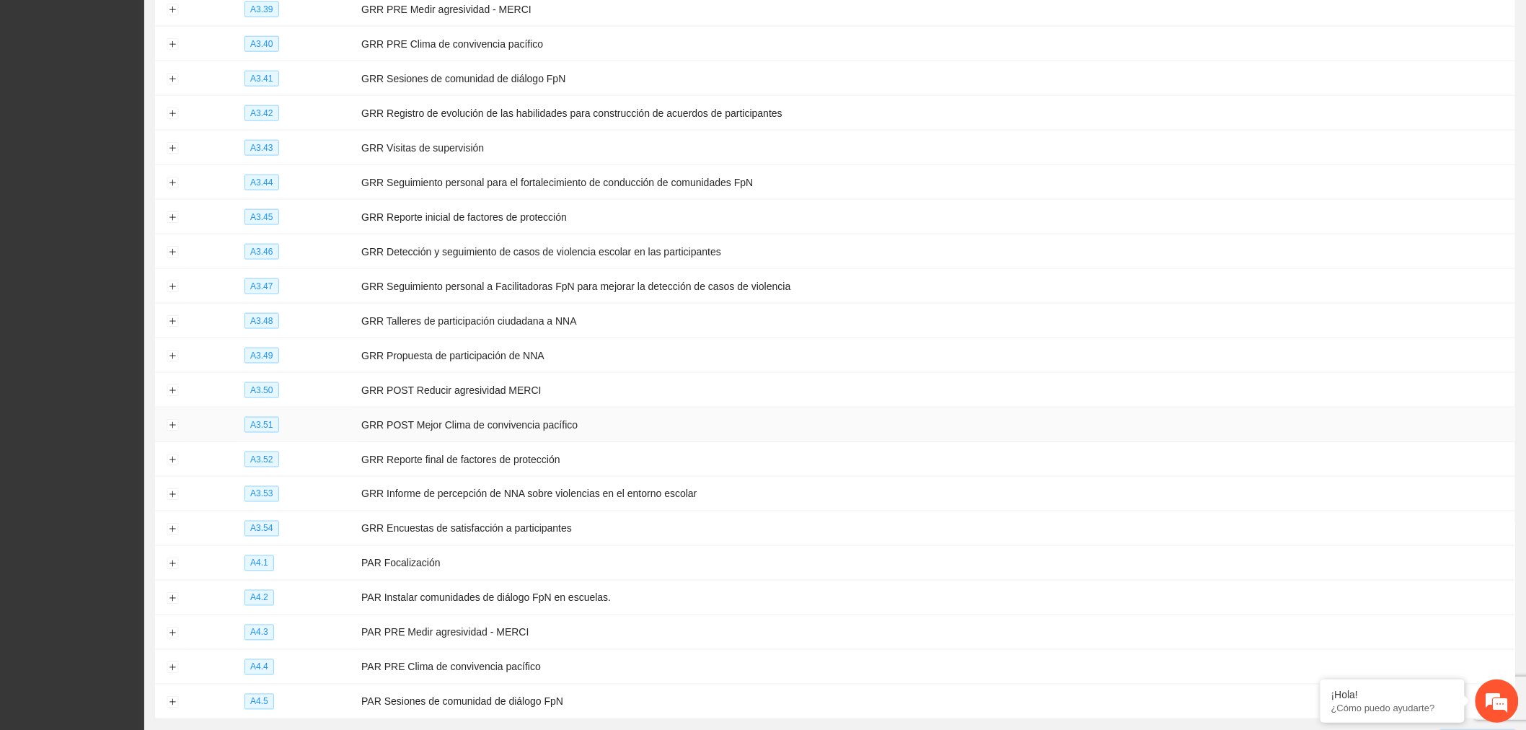
scroll to position [3100, 0]
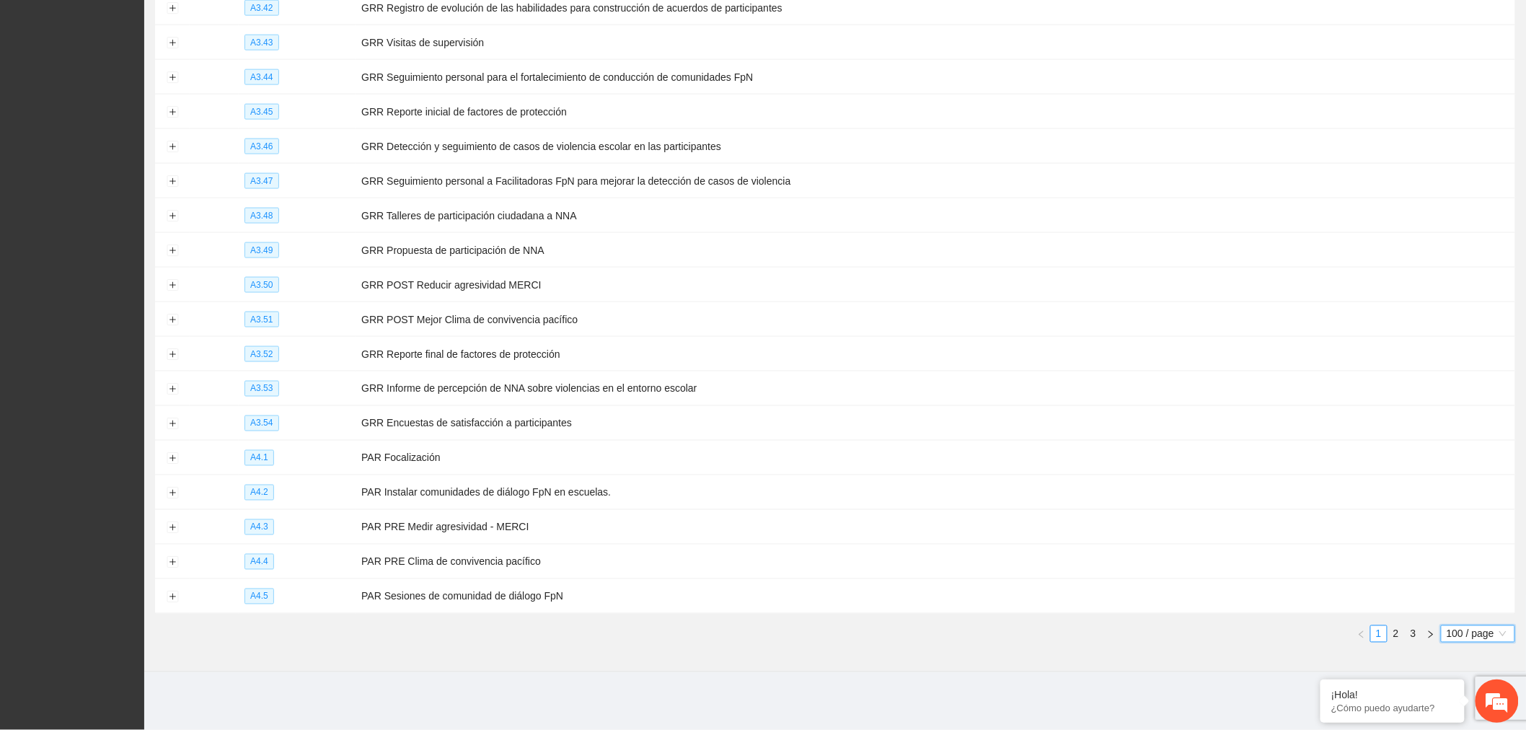
click at [808, 632] on link "2" at bounding box center [1396, 634] width 16 height 16
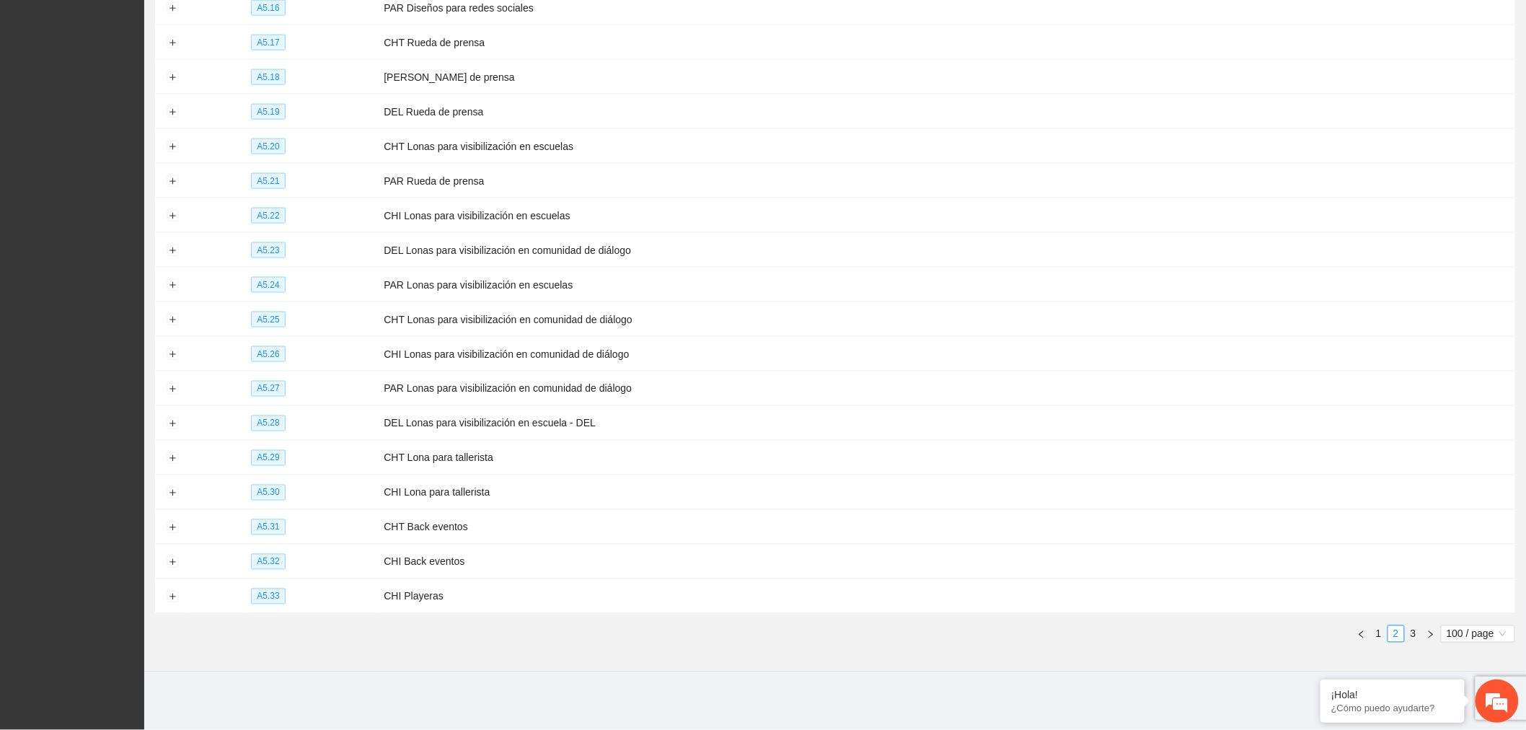
click at [808, 625] on li "3" at bounding box center [1413, 633] width 17 height 17
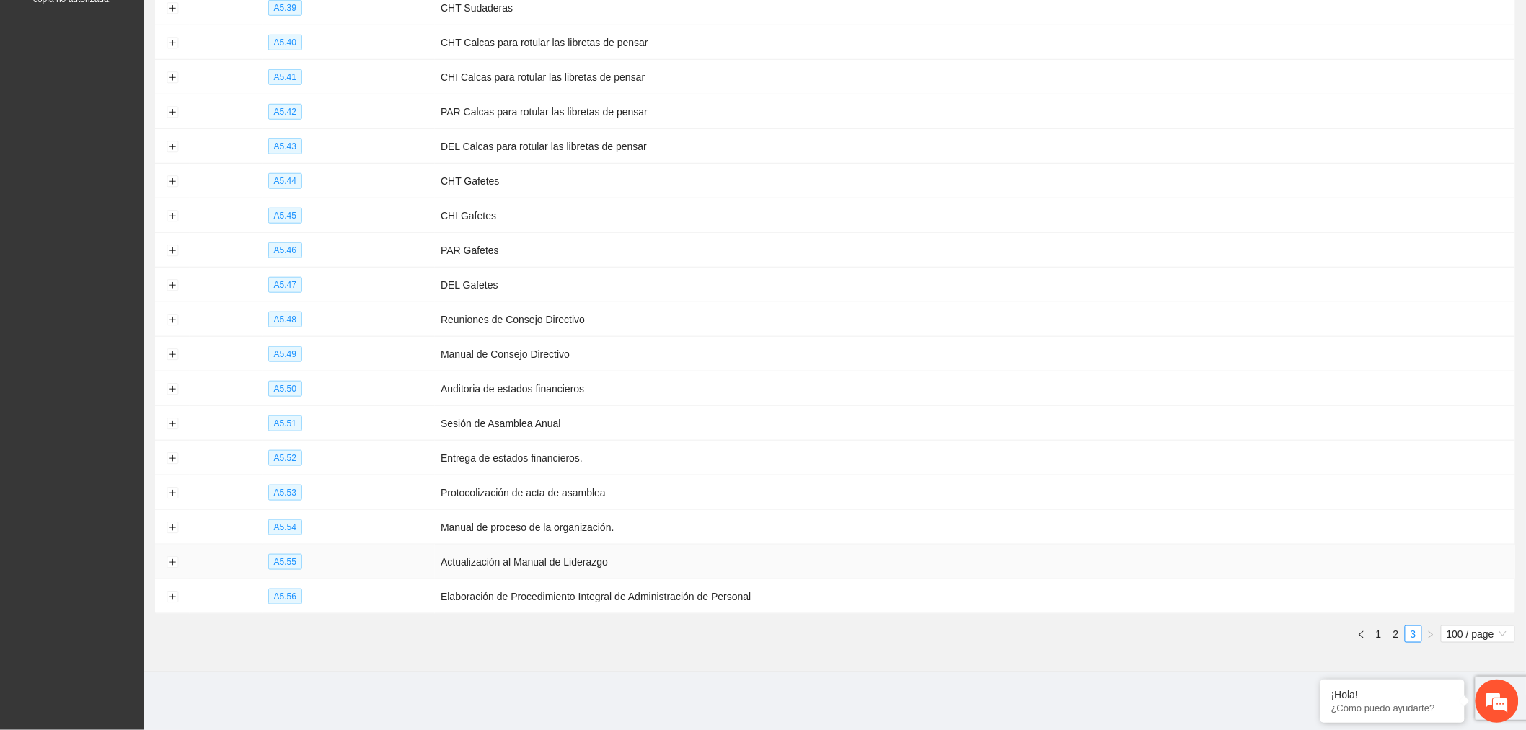
scroll to position [411, 0]
click at [808, 632] on link "2" at bounding box center [1396, 634] width 16 height 16
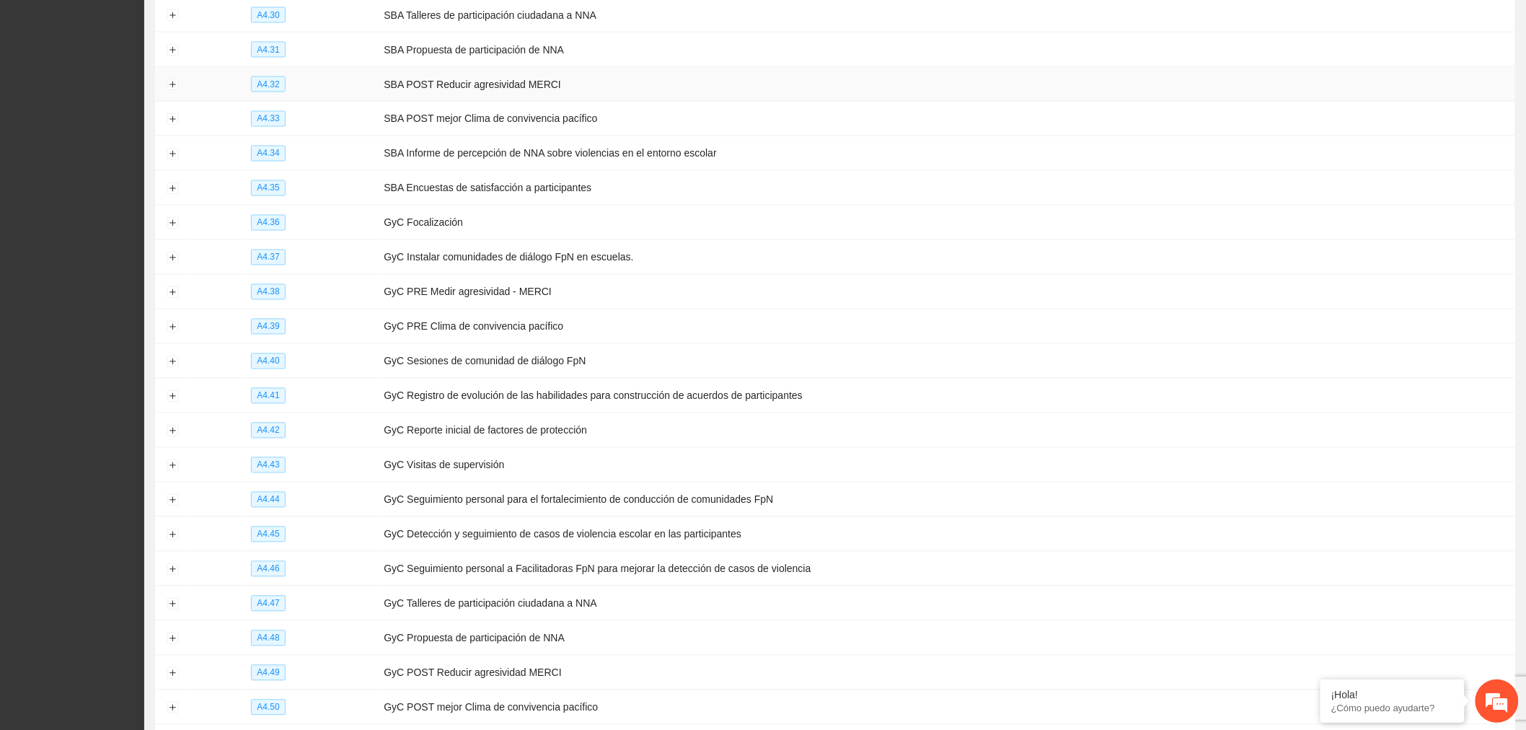
scroll to position [1361, 0]
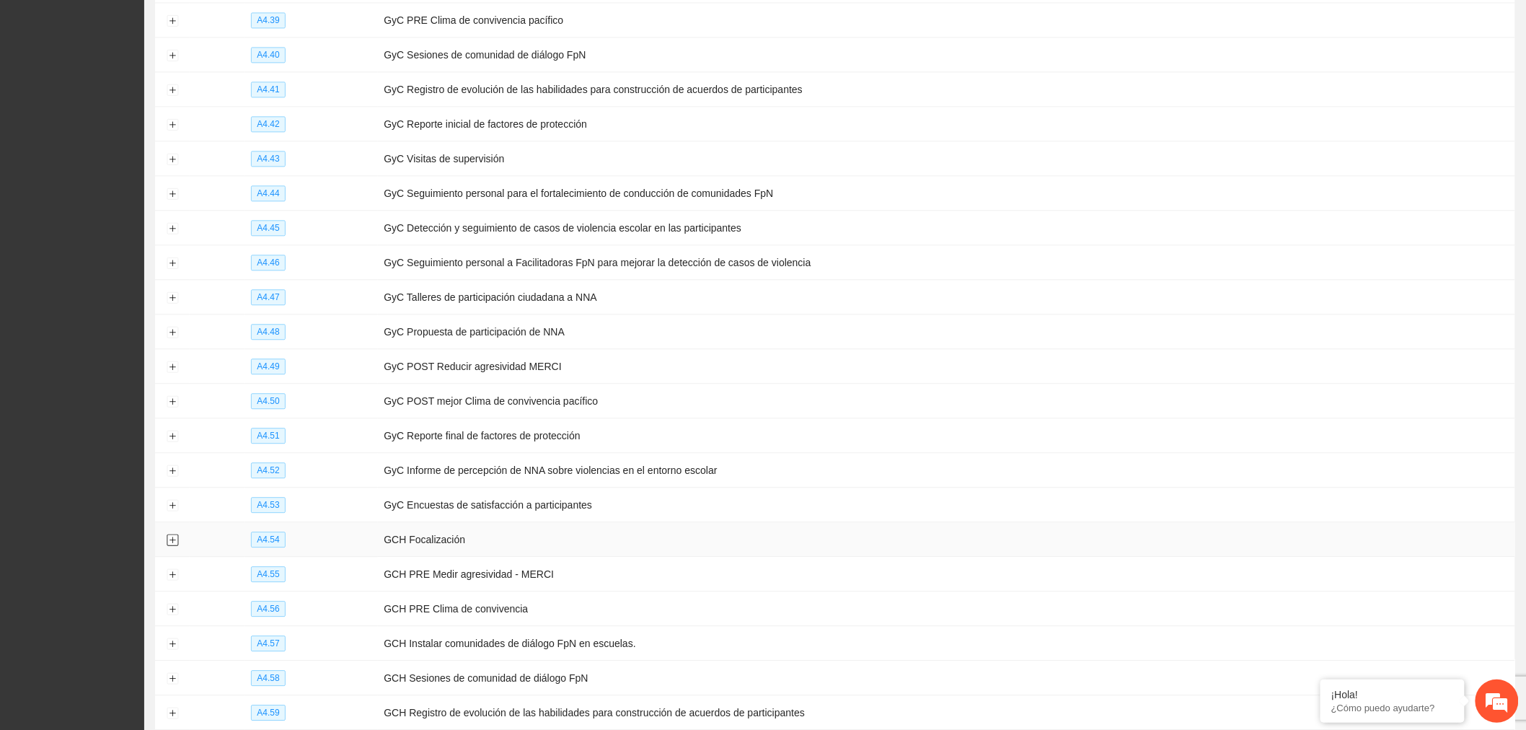
click at [167, 546] on button "Expand row" at bounding box center [173, 540] width 12 height 12
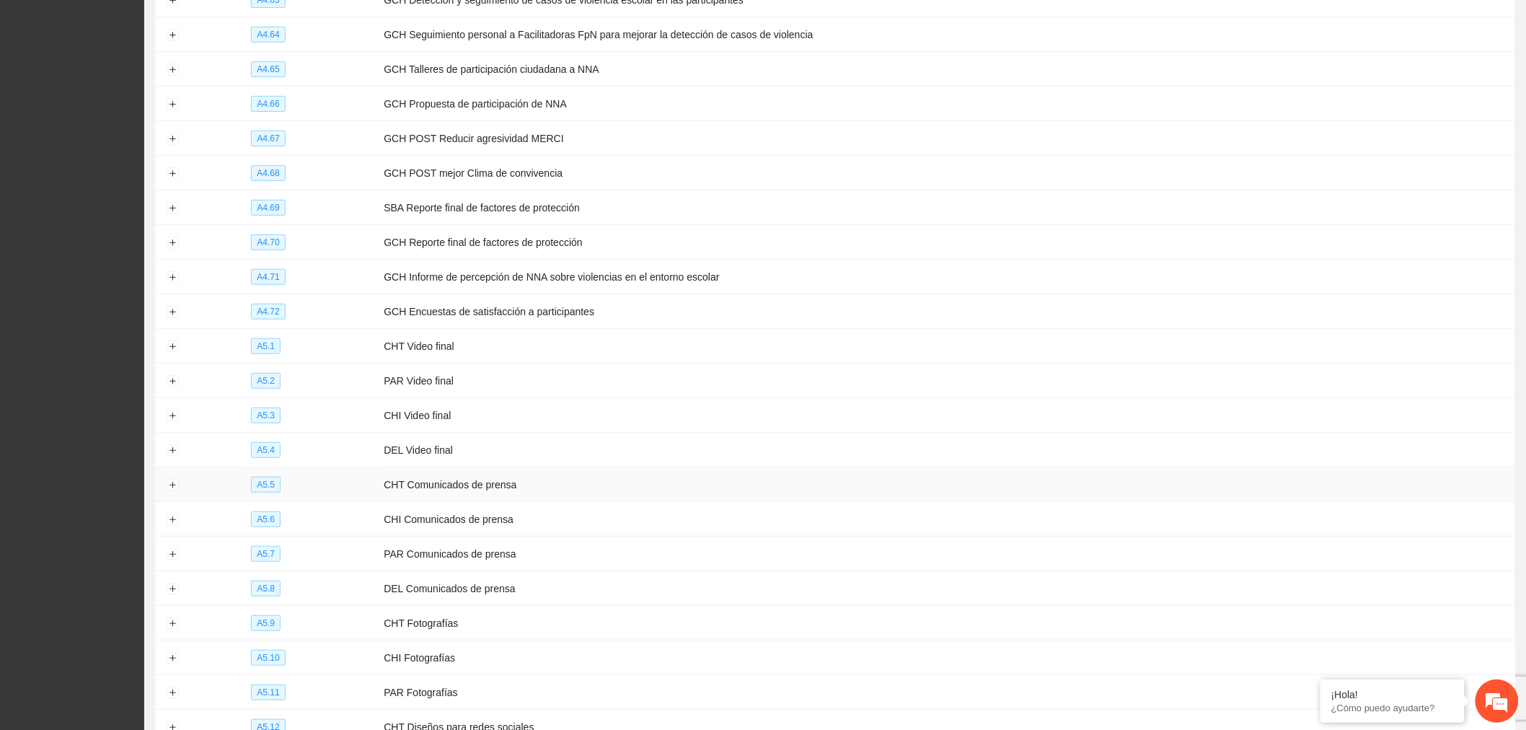
scroll to position [2643, 0]
